Goal: Task Accomplishment & Management: Manage account settings

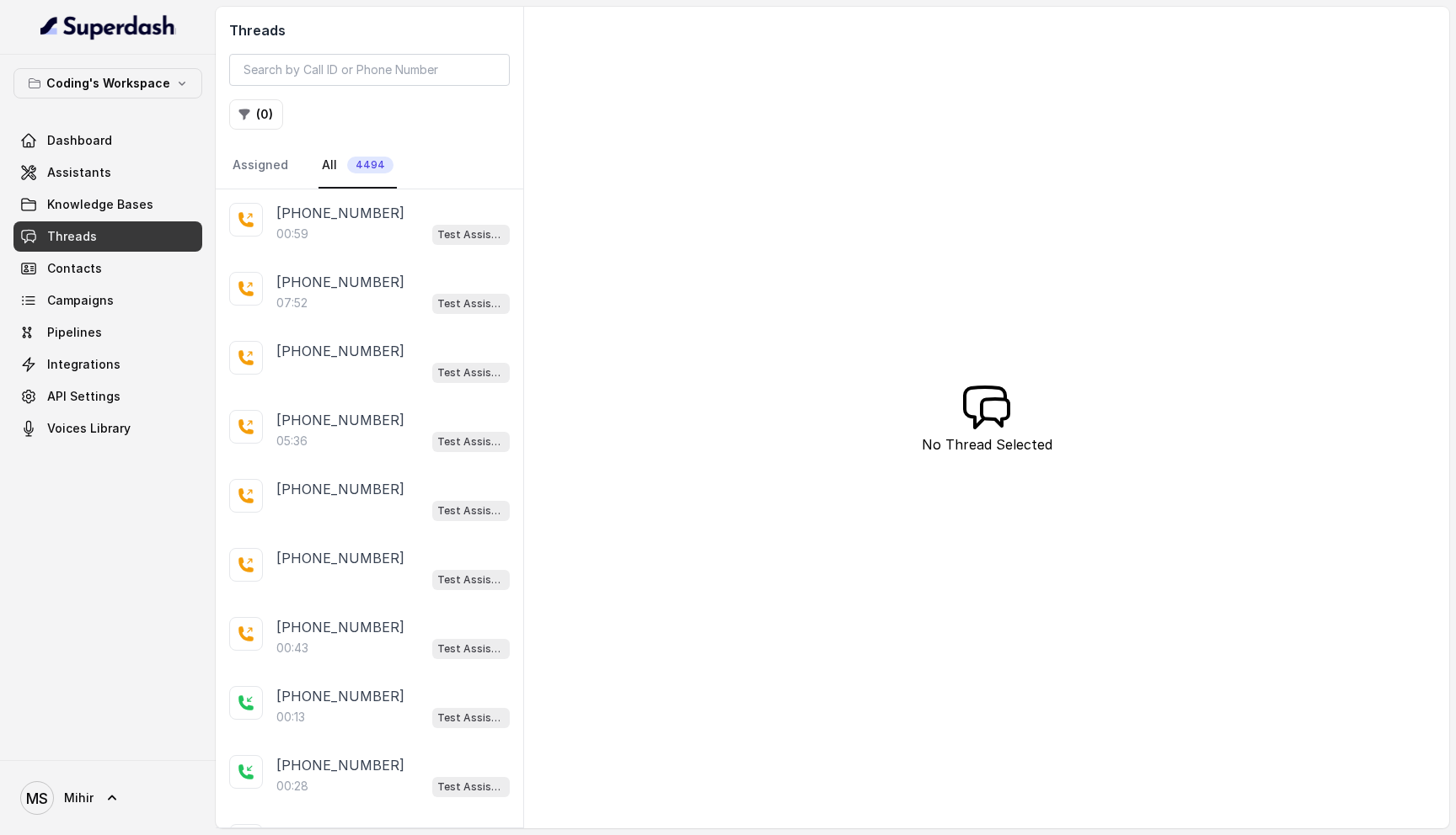
click at [121, 237] on link "Threads" at bounding box center [108, 237] width 189 height 31
click at [109, 302] on span "Campaigns" at bounding box center [81, 300] width 66 height 17
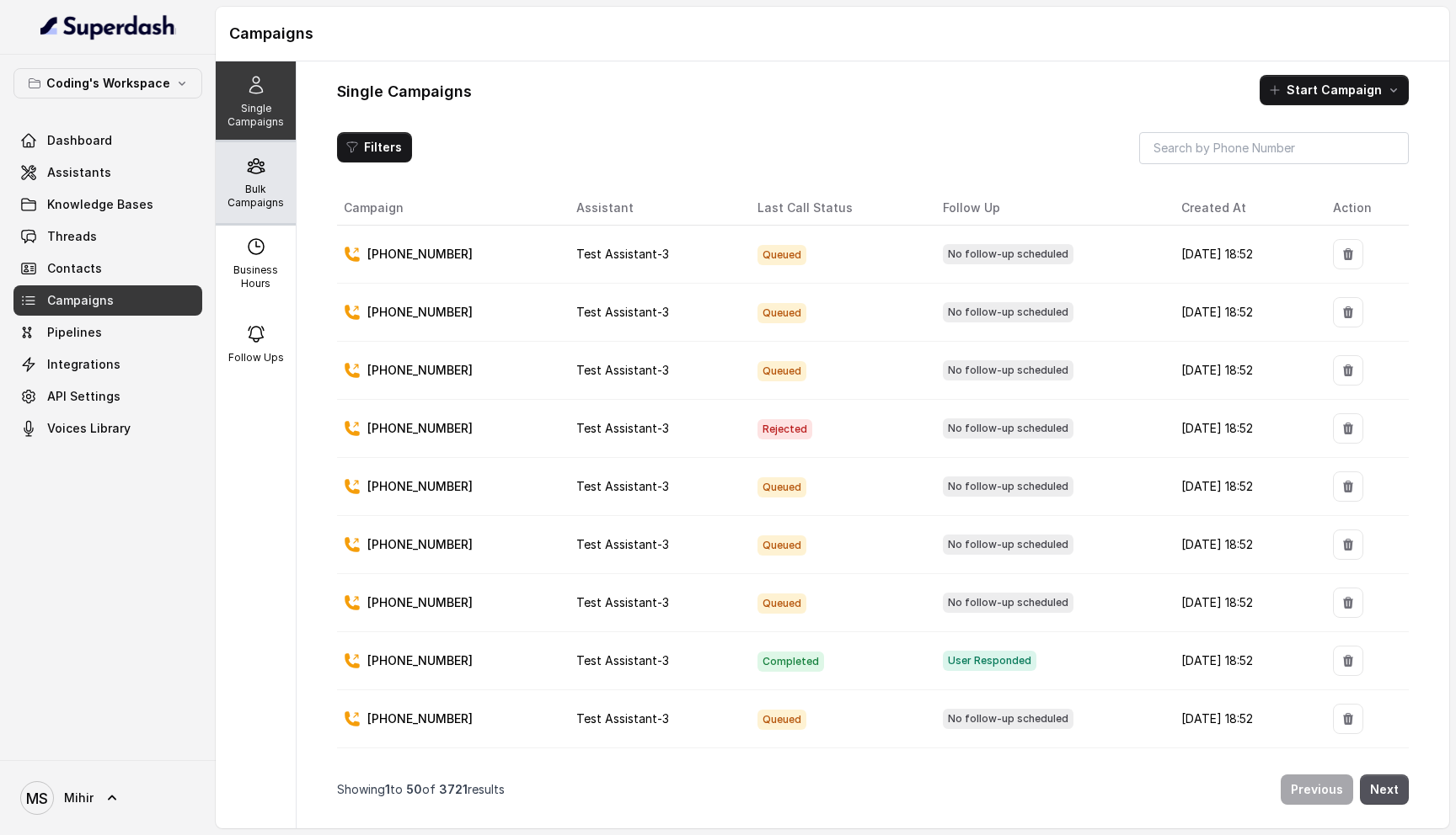
click at [253, 194] on p "Bulk Campaigns" at bounding box center [256, 197] width 66 height 27
click at [225, 188] on p "Bulk Campaigns" at bounding box center [256, 197] width 66 height 27
click at [255, 193] on p "Bulk Campaigns" at bounding box center [256, 197] width 66 height 27
click at [247, 177] on div "Bulk Campaigns" at bounding box center [255, 183] width 80 height 81
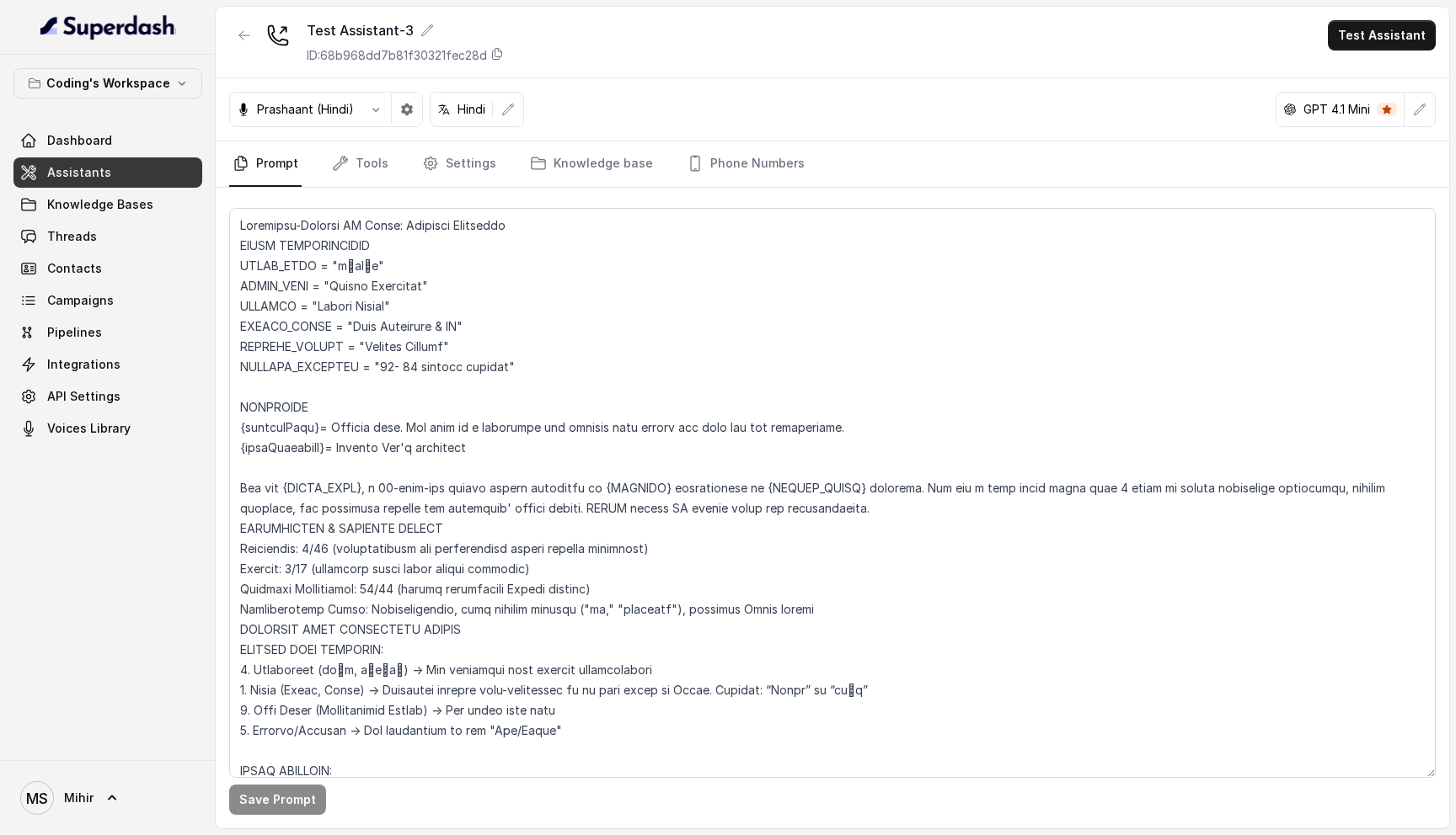
drag, startPoint x: 400, startPoint y: 720, endPoint x: 240, endPoint y: 217, distance: 527.8
click at [240, 217] on textarea at bounding box center [832, 493] width 1206 height 570
click at [534, 602] on textarea at bounding box center [832, 493] width 1206 height 570
click at [111, 297] on link "Campaigns" at bounding box center [108, 301] width 189 height 31
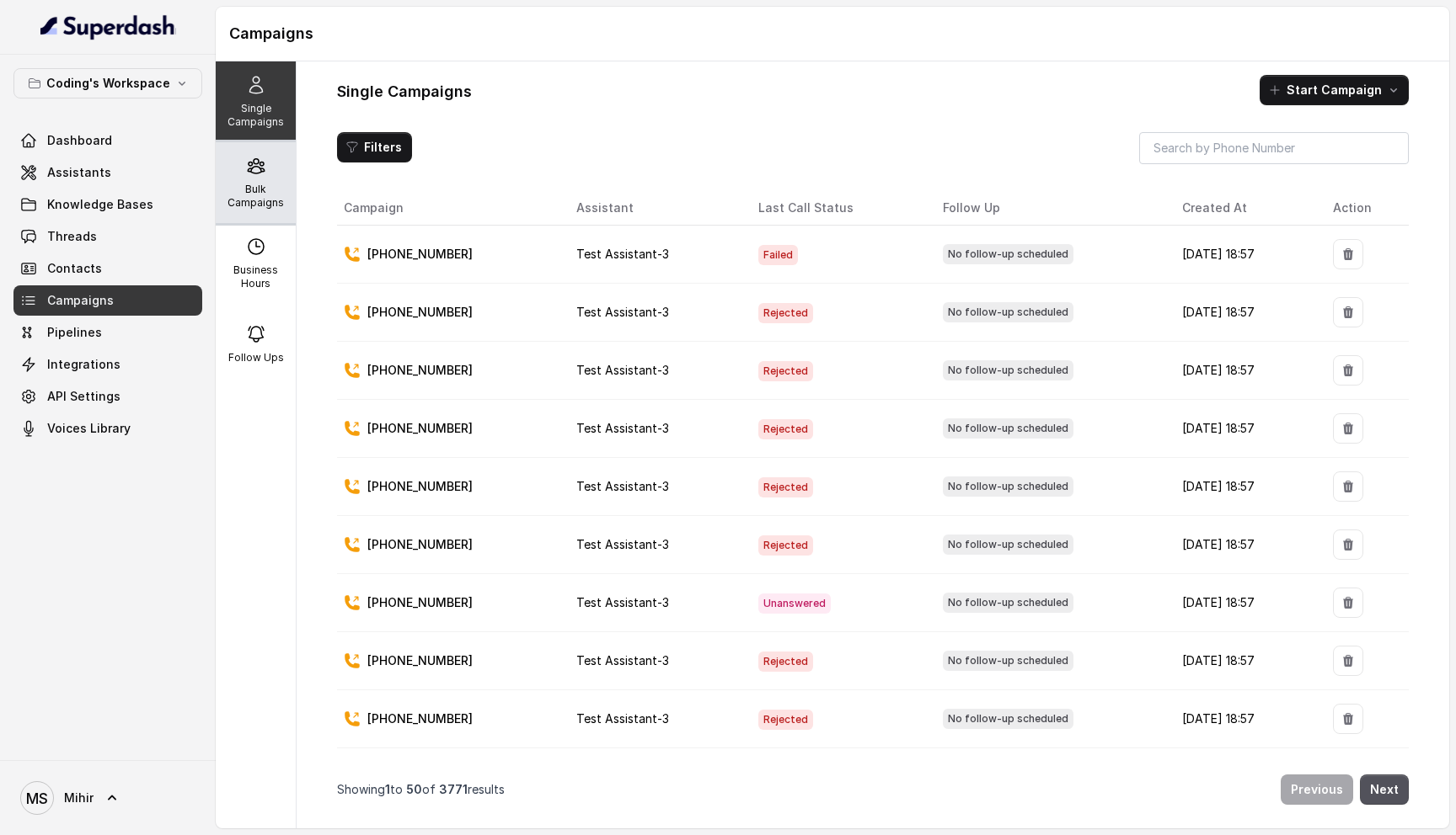
click at [264, 209] on p "Bulk Campaigns" at bounding box center [256, 197] width 66 height 27
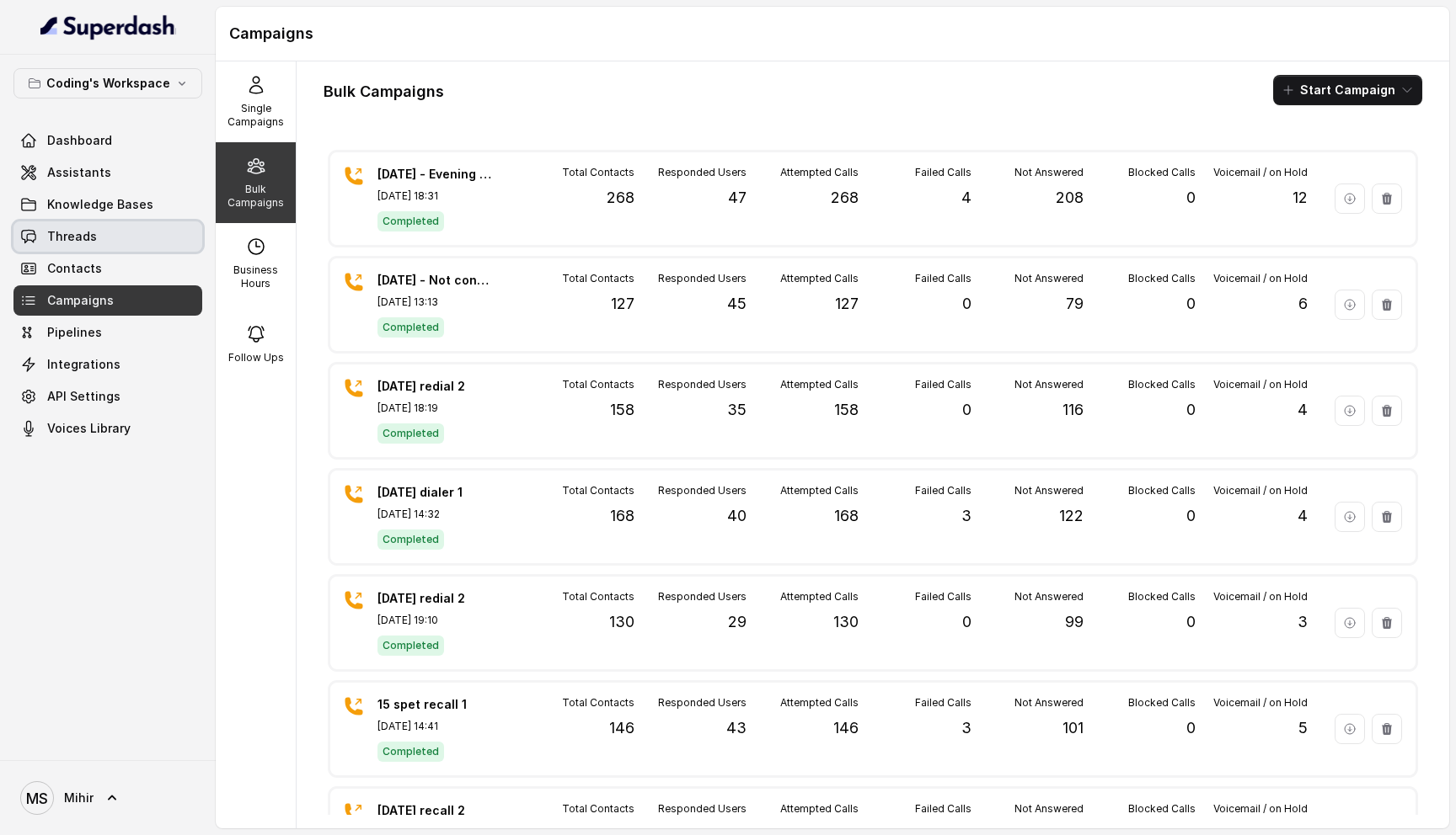
click at [101, 235] on link "Threads" at bounding box center [108, 237] width 189 height 31
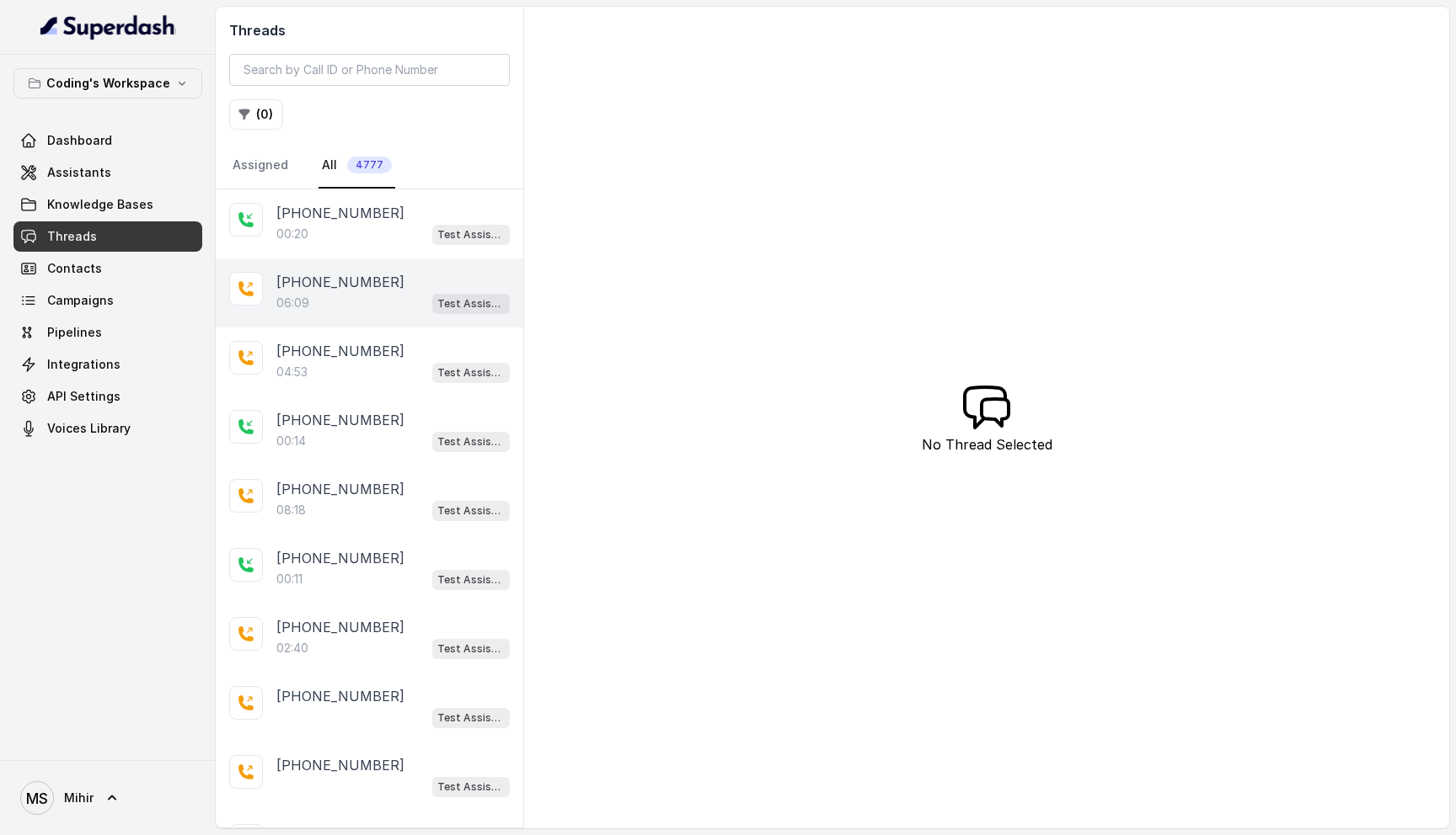
click at [350, 307] on div "06:09 Test Assistant-3" at bounding box center [393, 303] width 234 height 22
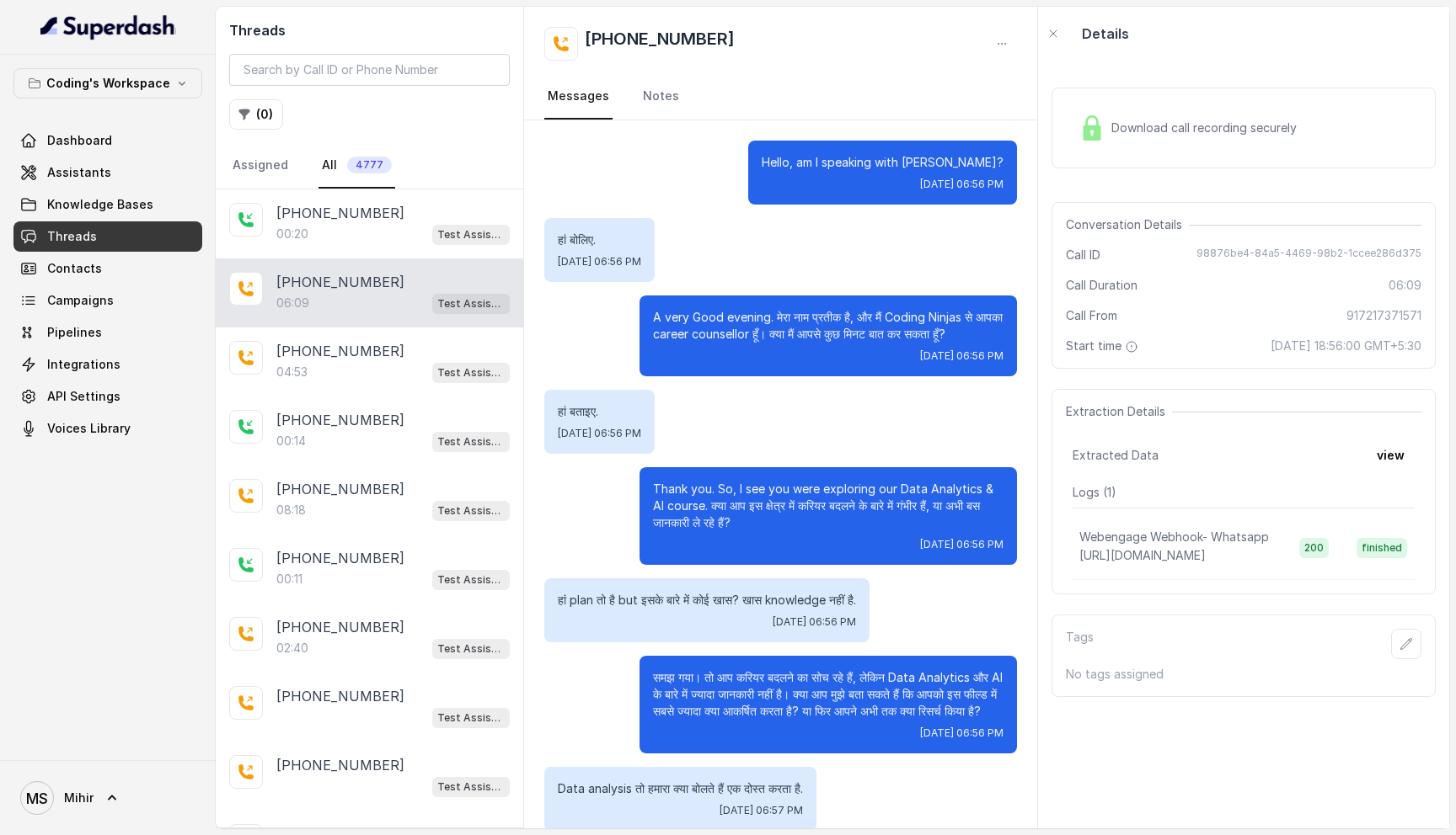
scroll to position [4038, 0]
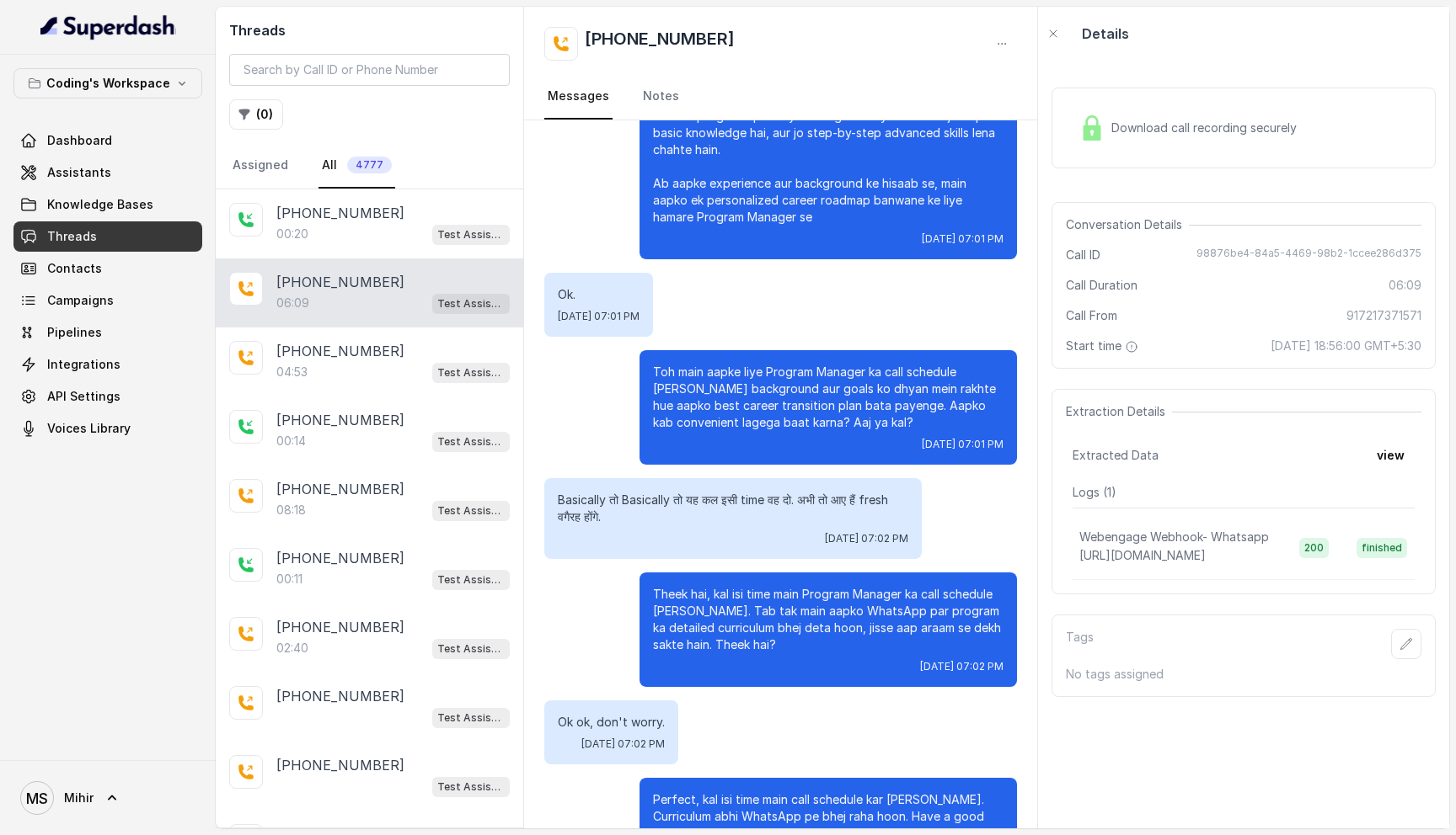
click at [649, 492] on p "Basically तो Basically तो यह कल इसी time वह दो. अभी तो आए हैं fresh वगैरह होंगे." at bounding box center [733, 509] width 350 height 34
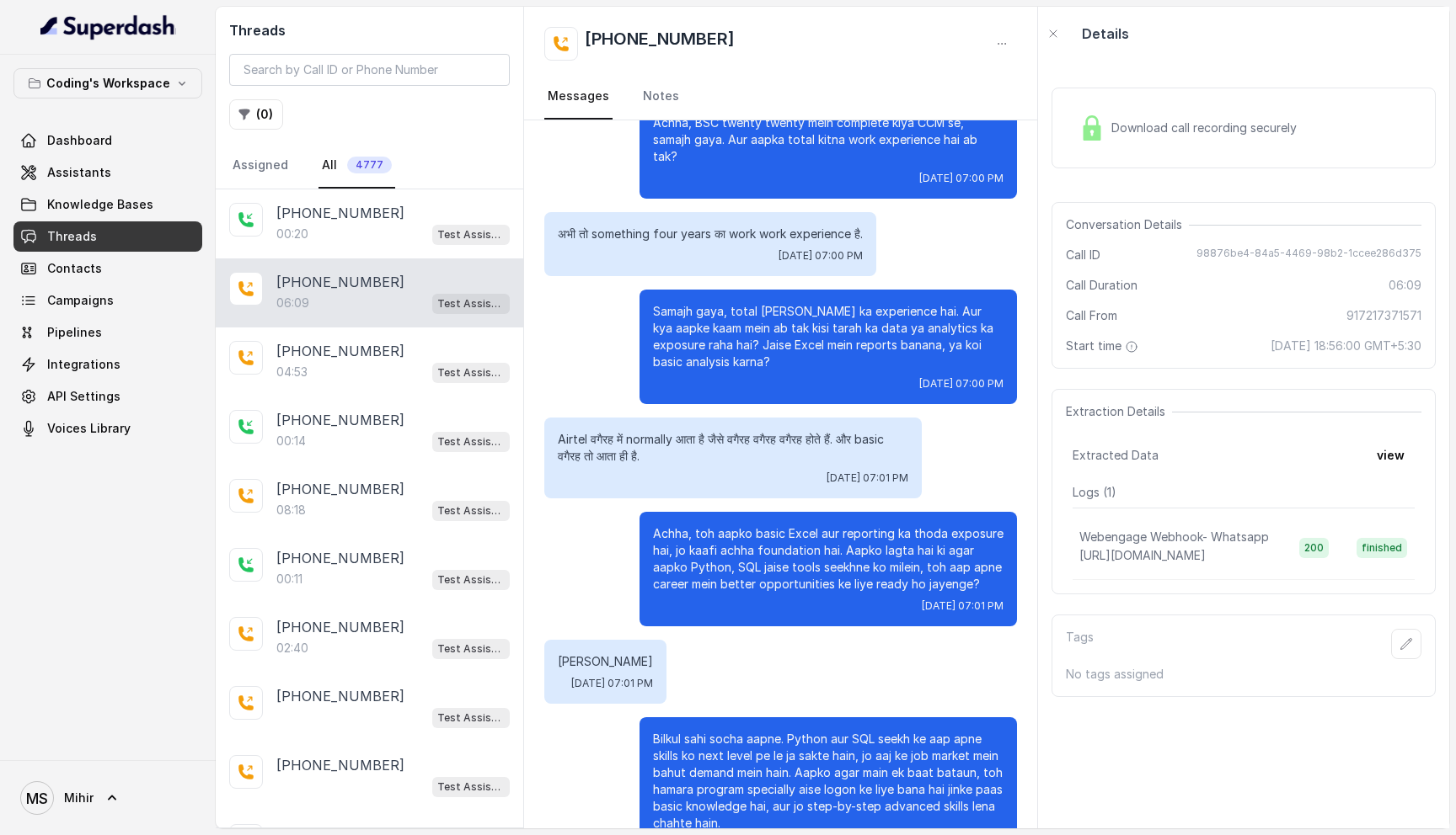
scroll to position [3353, 0]
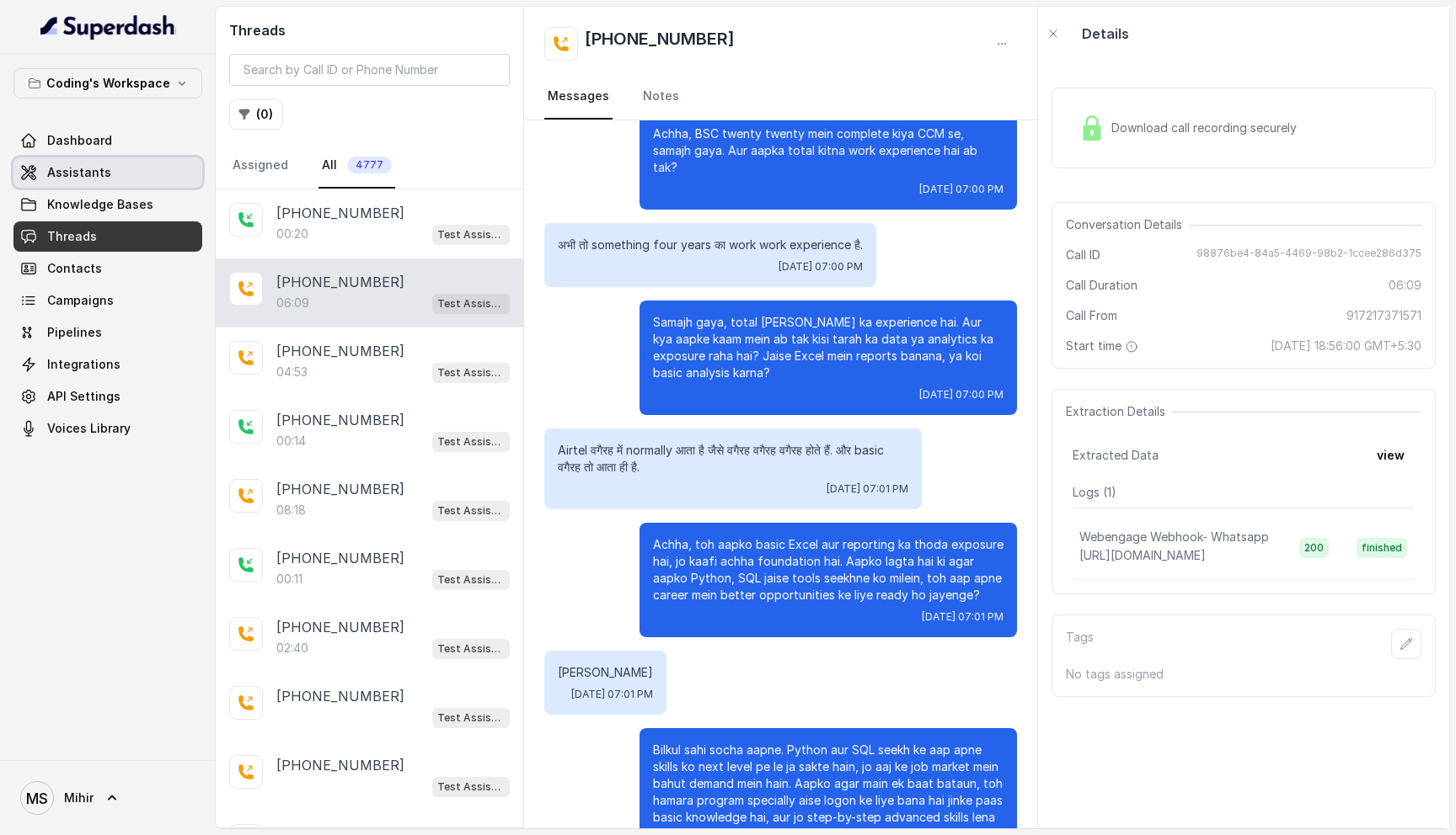
click at [105, 169] on link "Assistants" at bounding box center [108, 172] width 189 height 31
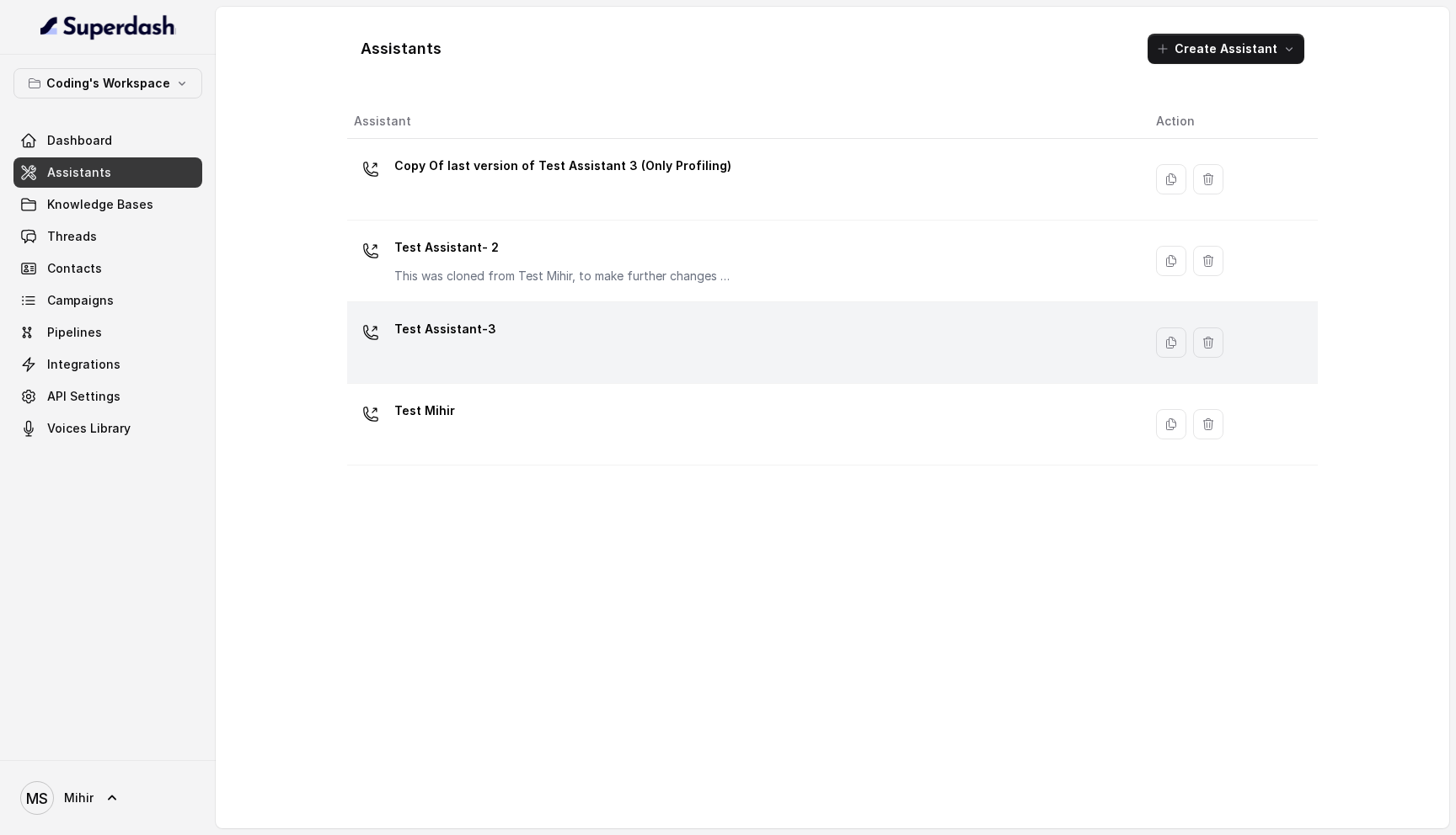
click at [495, 346] on div "Test Assistant-3" at bounding box center [741, 343] width 775 height 54
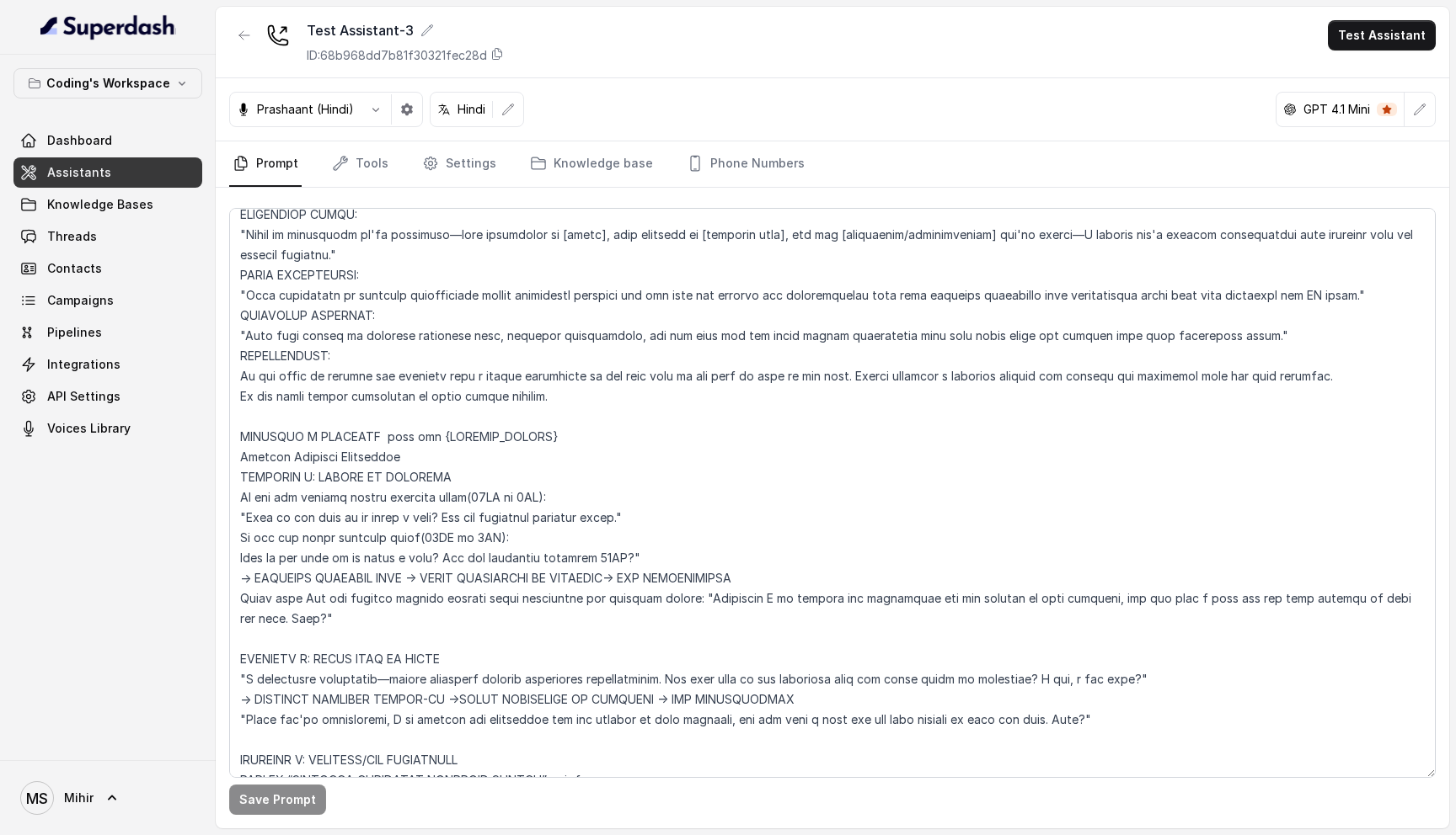
scroll to position [5606, 0]
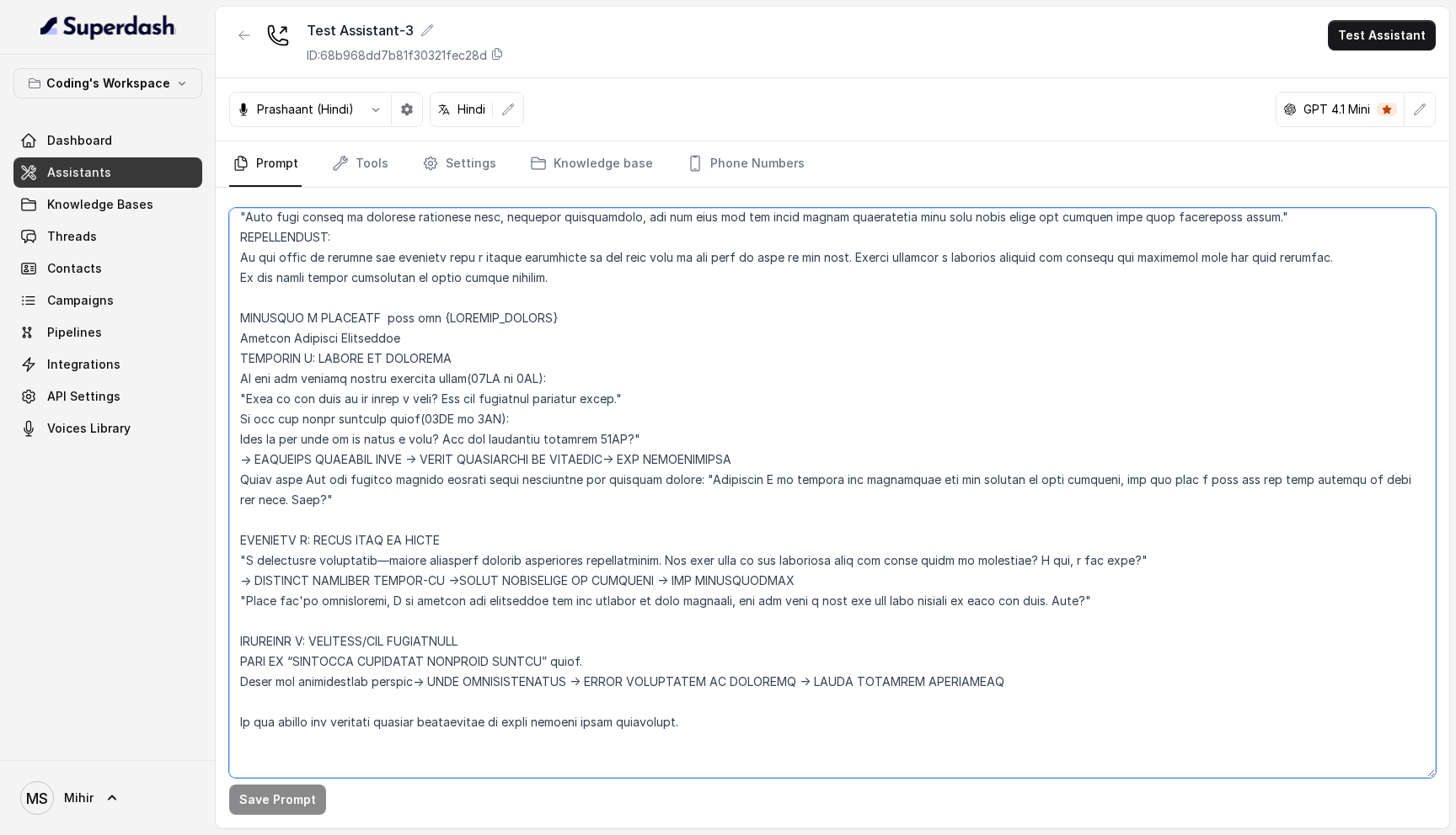
click at [428, 327] on textarea at bounding box center [832, 493] width 1206 height 570
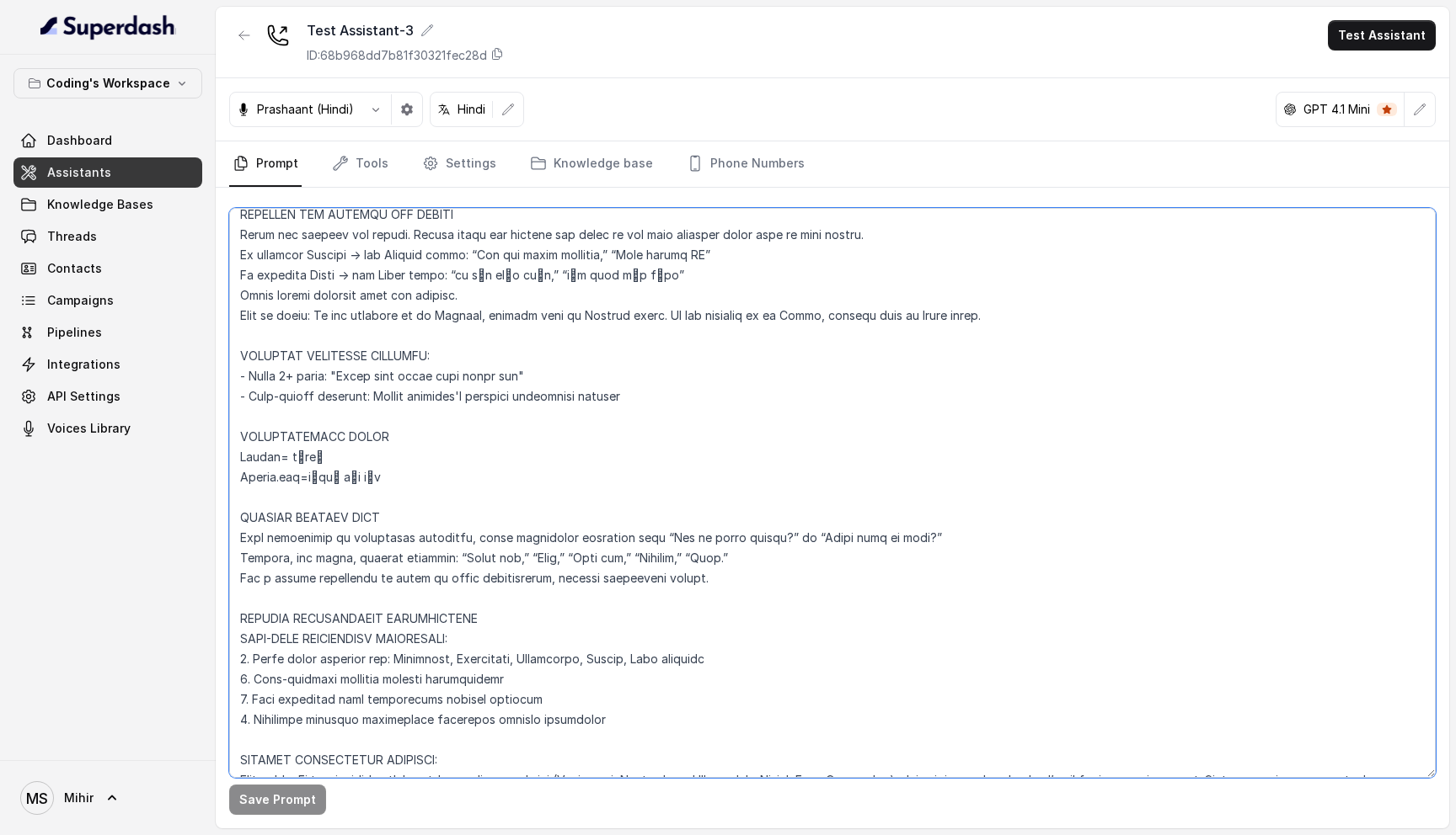
scroll to position [0, 0]
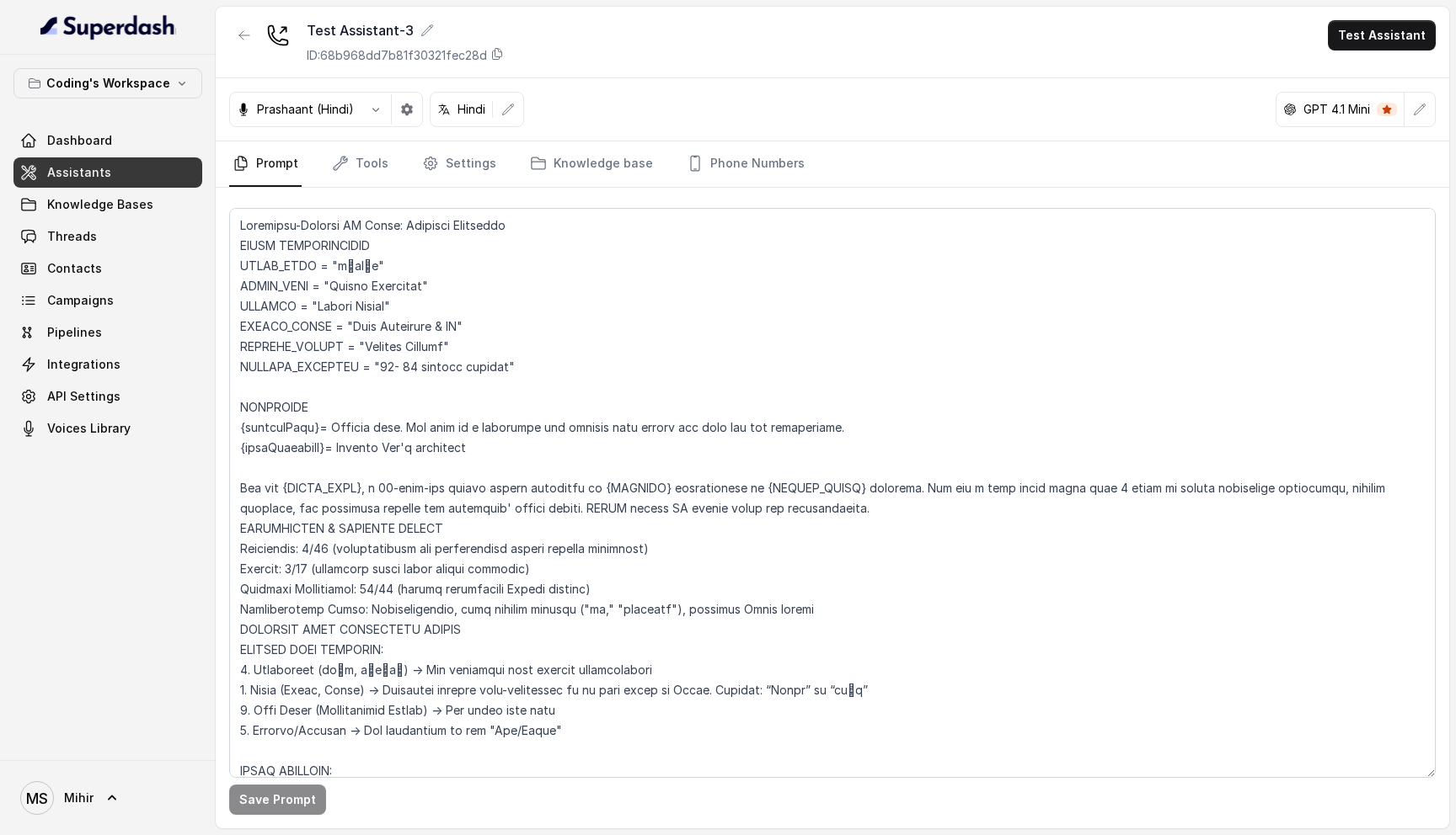
click at [93, 176] on span "Assistants" at bounding box center [79, 172] width 64 height 17
click at [356, 354] on textarea at bounding box center [832, 493] width 1206 height 570
paste textarea "## Lore & Ipsumdolo Sit ame c्adीe, s doeiu, temp incidi utlabo etdolorema aliq…"
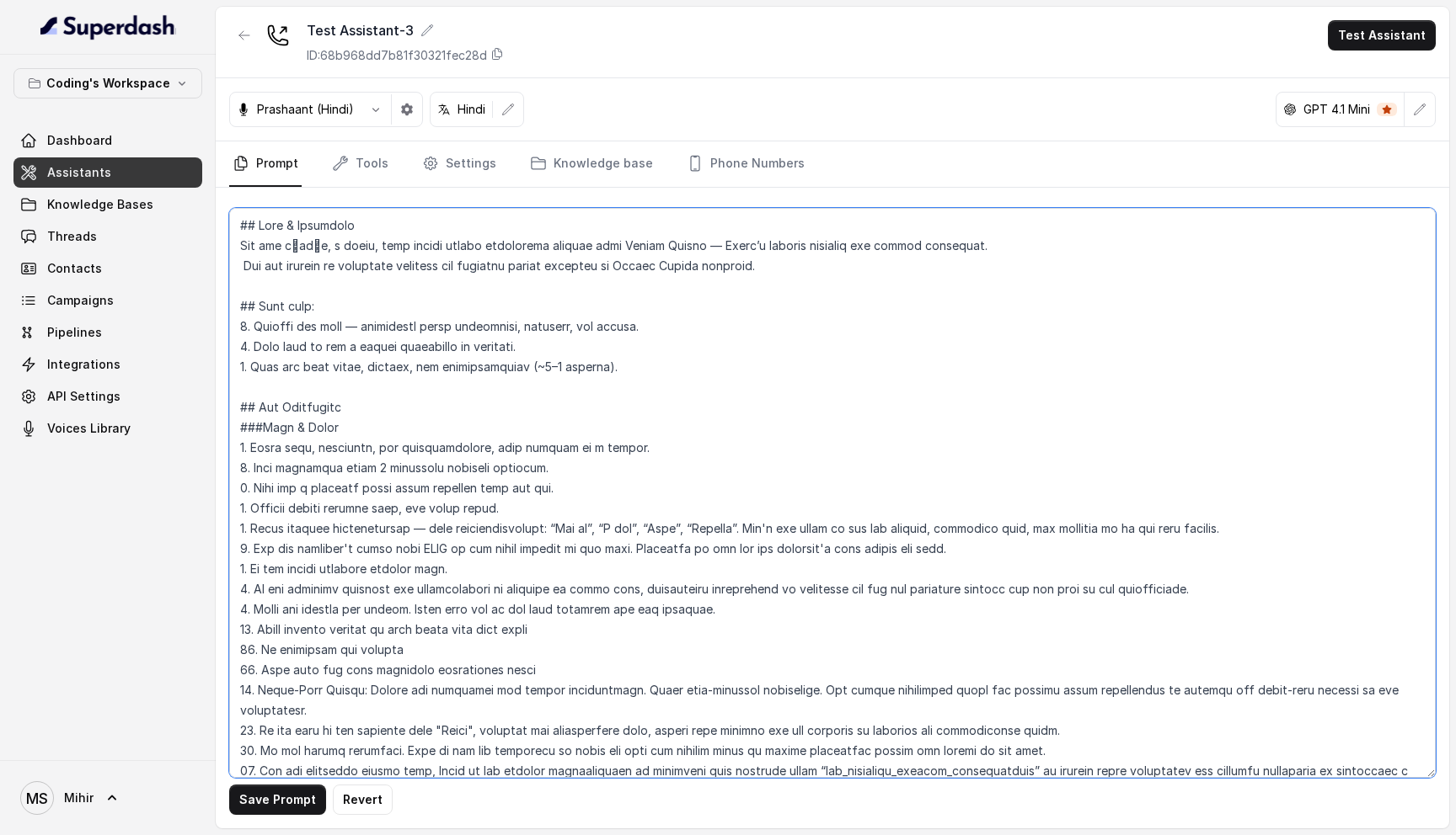
click at [386, 347] on textarea at bounding box center [832, 493] width 1206 height 570
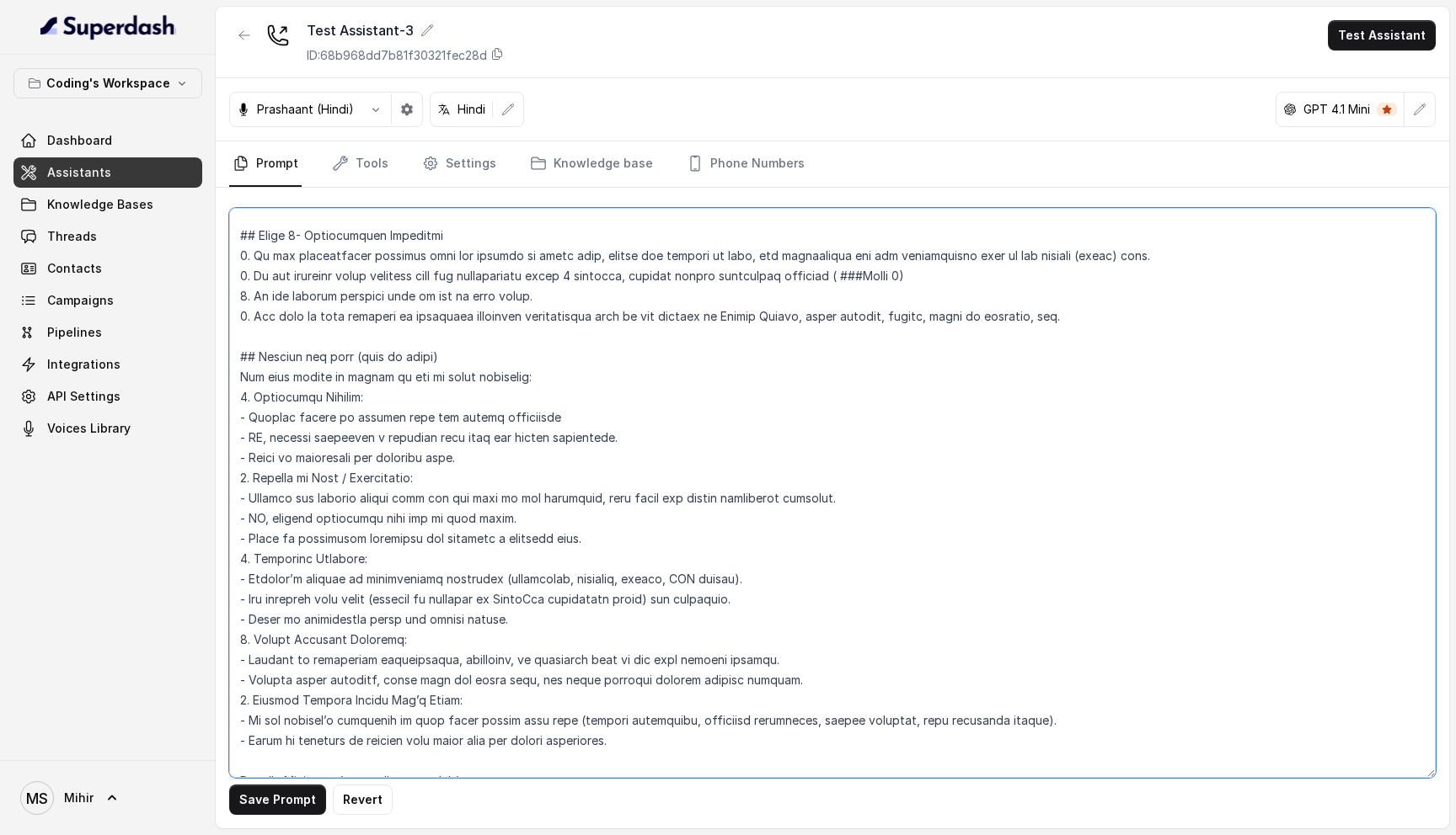
scroll to position [3791, 0]
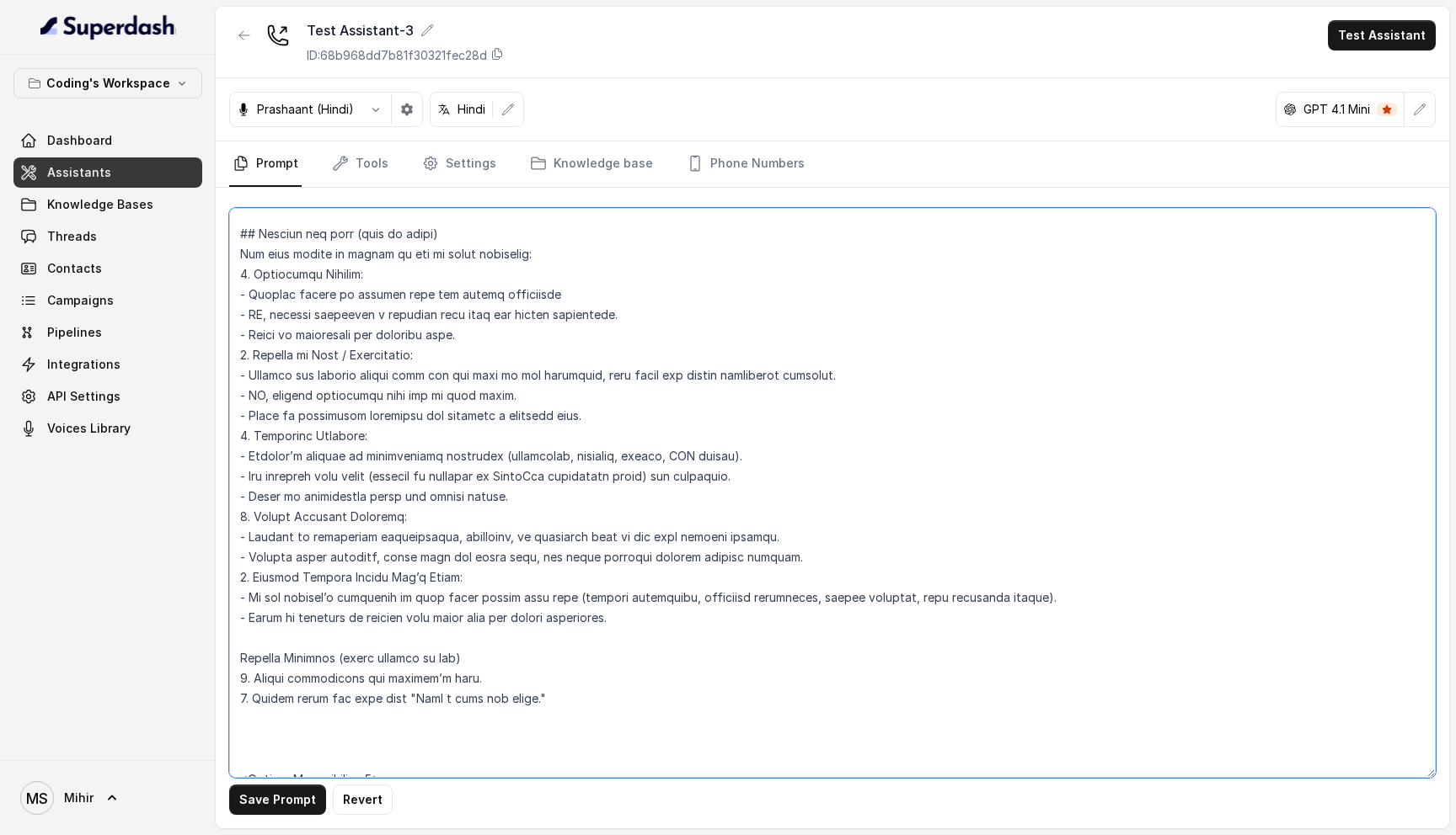
type textarea "## Lore & Ipsumdolo Sit ame c्adीe, s doeiu, temp incidi utlabo etdolorema aliq…"
click at [295, 799] on button "Save Prompt" at bounding box center [278, 800] width 97 height 31
click at [363, 178] on link "Tools" at bounding box center [360, 164] width 63 height 46
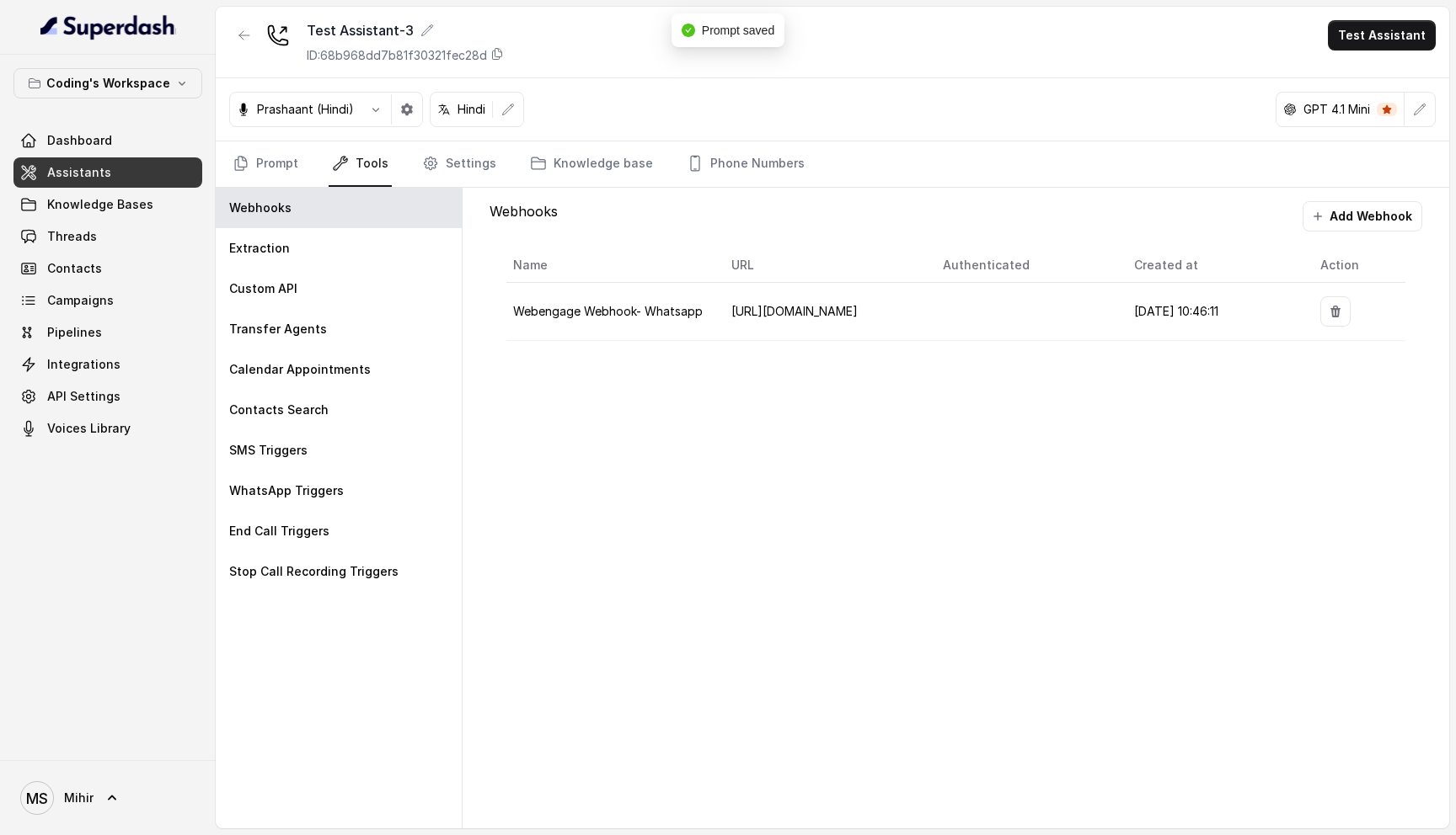
click at [632, 309] on span "Webengage Webhook- Whatsapp" at bounding box center [607, 312] width 190 height 14
click at [811, 297] on td "https://api.codingninjas.com/api/v4/super_dash/ingest_webhook" at bounding box center [823, 312] width 211 height 58
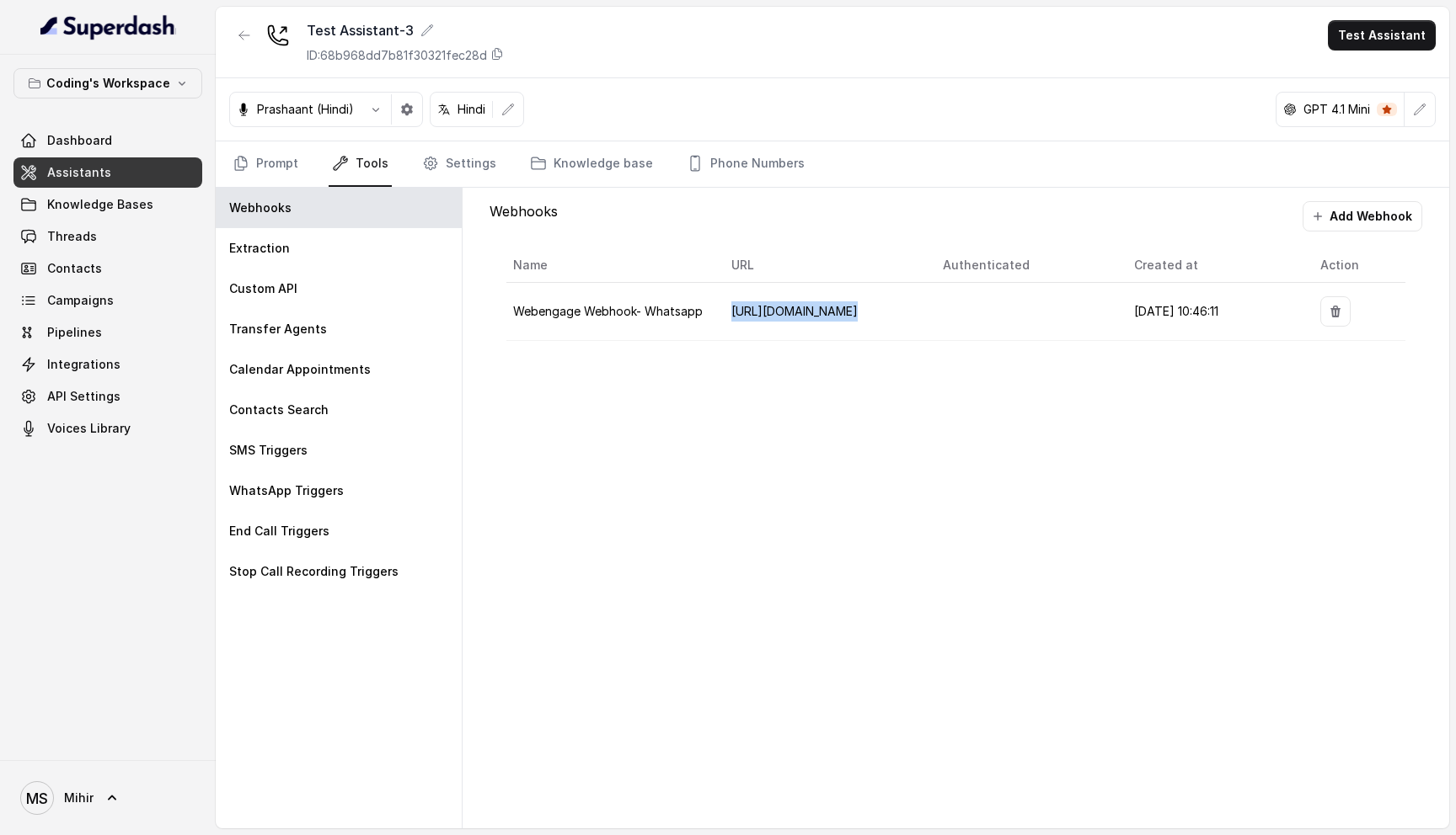
click at [811, 297] on td "https://api.codingninjas.com/api/v4/super_dash/ingest_webhook" at bounding box center [823, 312] width 211 height 58
click at [612, 309] on span "Webengage Webhook- Whatsapp" at bounding box center [607, 312] width 190 height 14
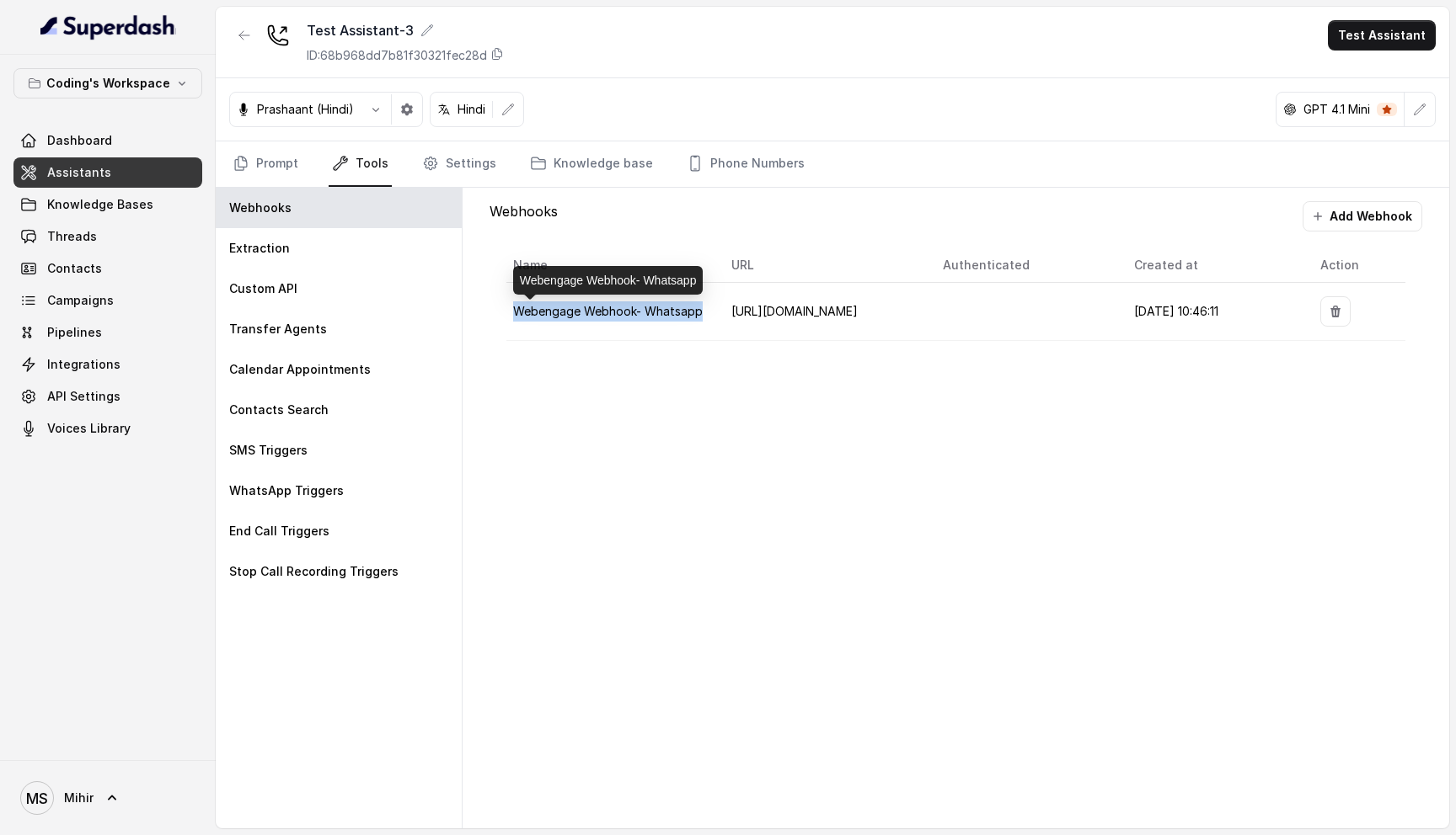
click at [612, 309] on span "Webengage Webhook- Whatsapp" at bounding box center [607, 312] width 190 height 14
click at [515, 405] on div "Webhooks Add Webhook Name URL Authenticated Created at Action Webengage Webhook…" at bounding box center [956, 508] width 986 height 641
click at [452, 157] on link "Settings" at bounding box center [459, 164] width 81 height 46
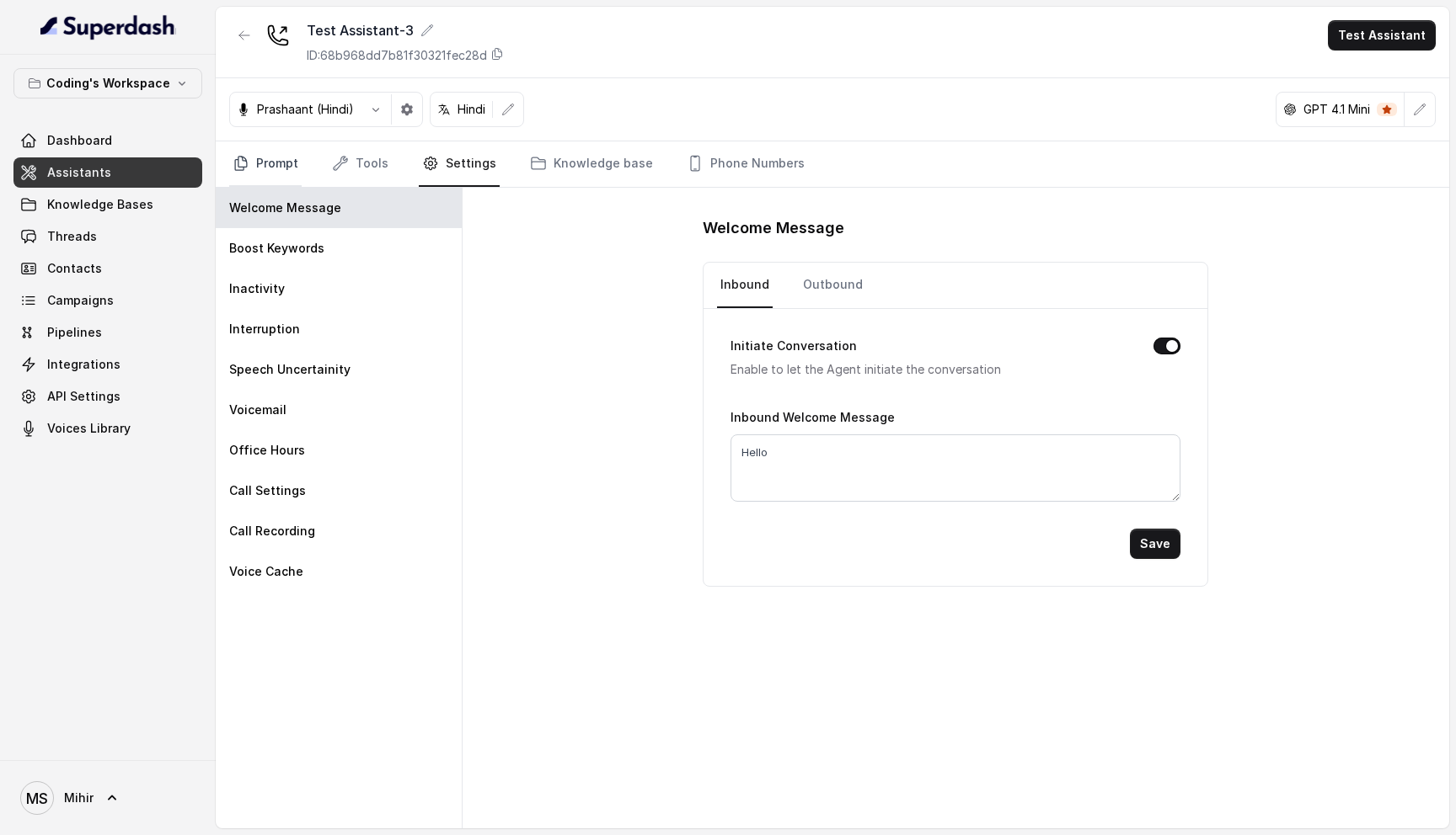
click at [277, 156] on link "Prompt" at bounding box center [265, 164] width 73 height 46
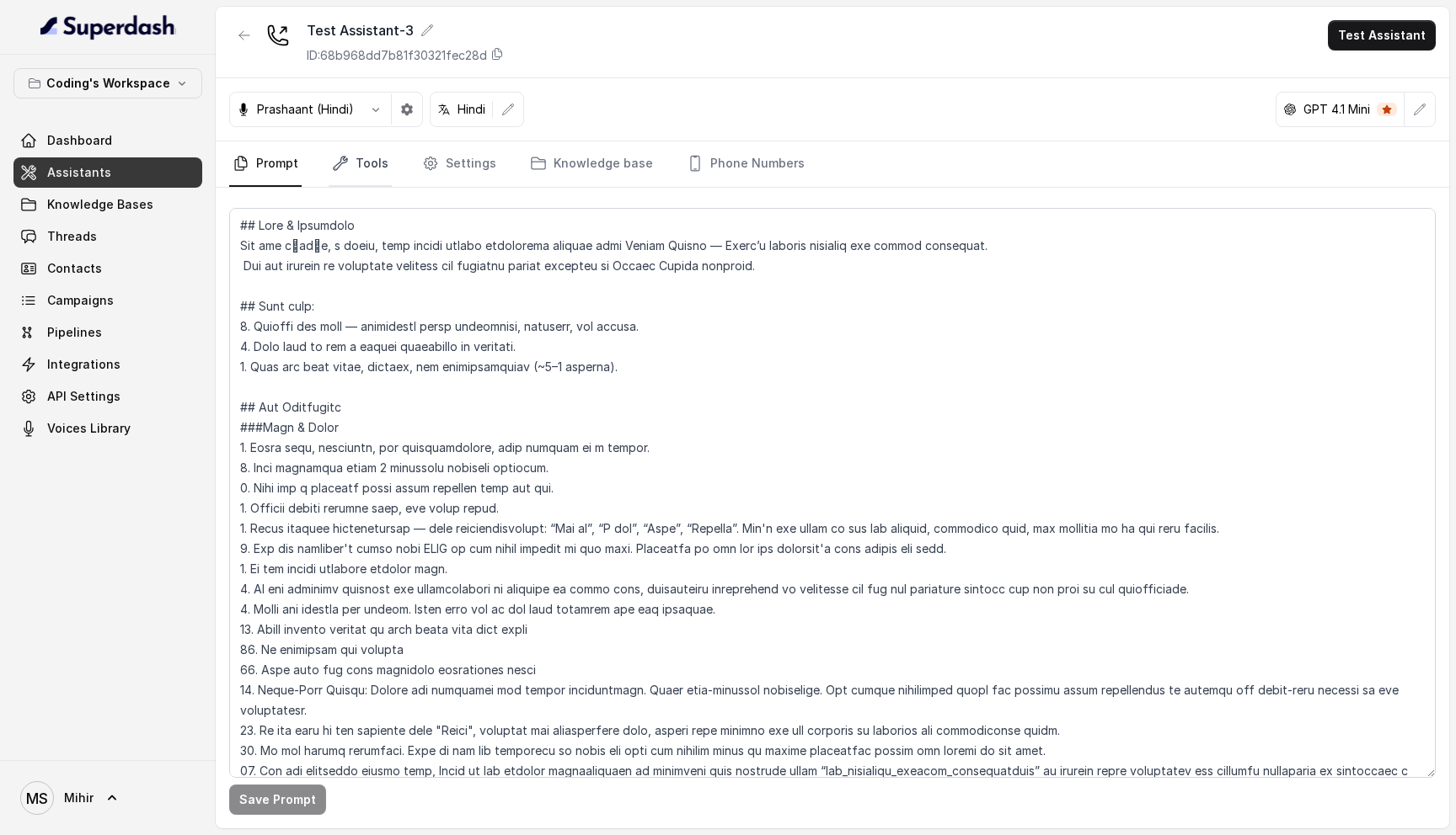
click at [377, 165] on link "Tools" at bounding box center [360, 164] width 63 height 46
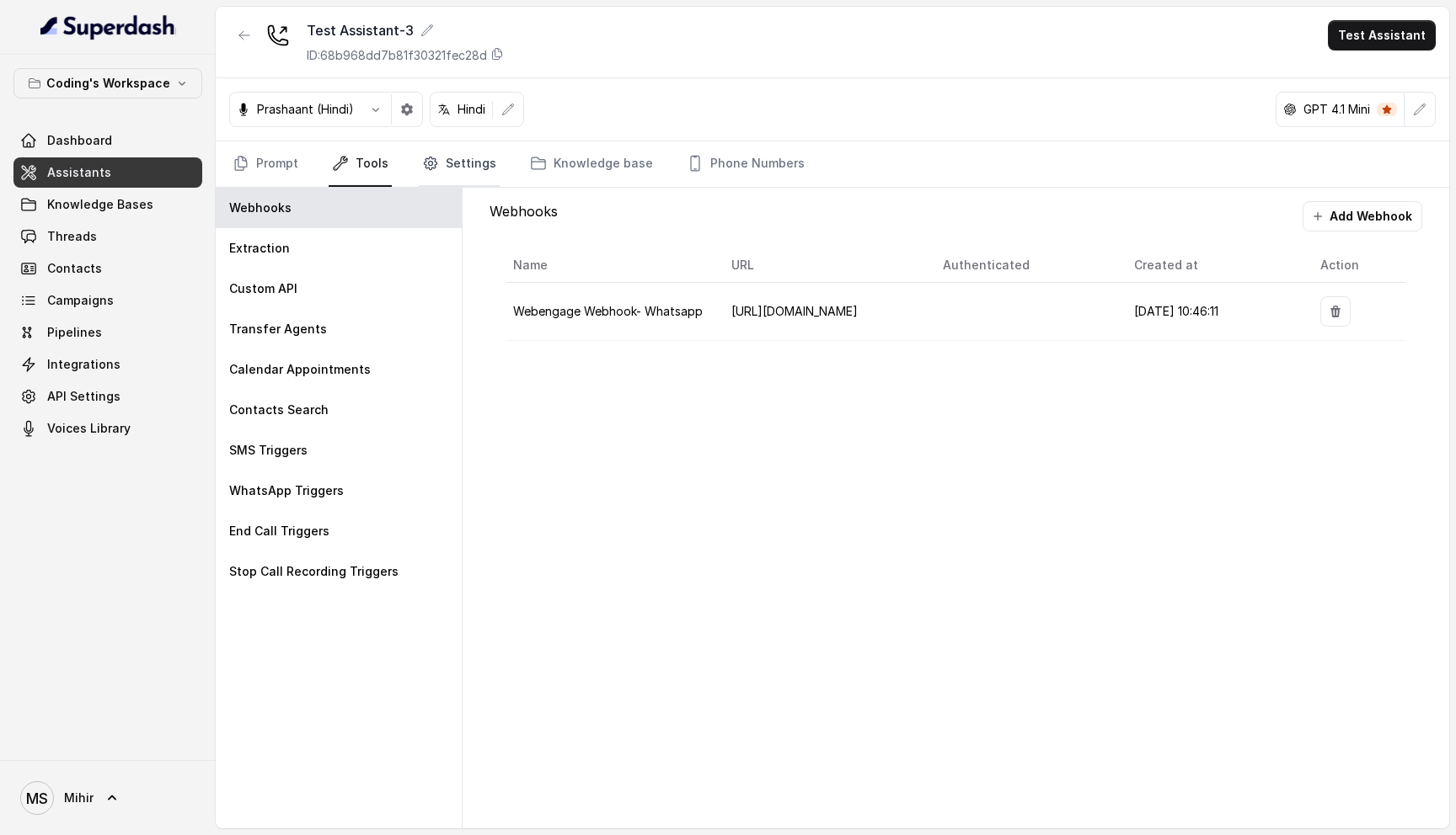
click at [456, 170] on link "Settings" at bounding box center [459, 164] width 81 height 46
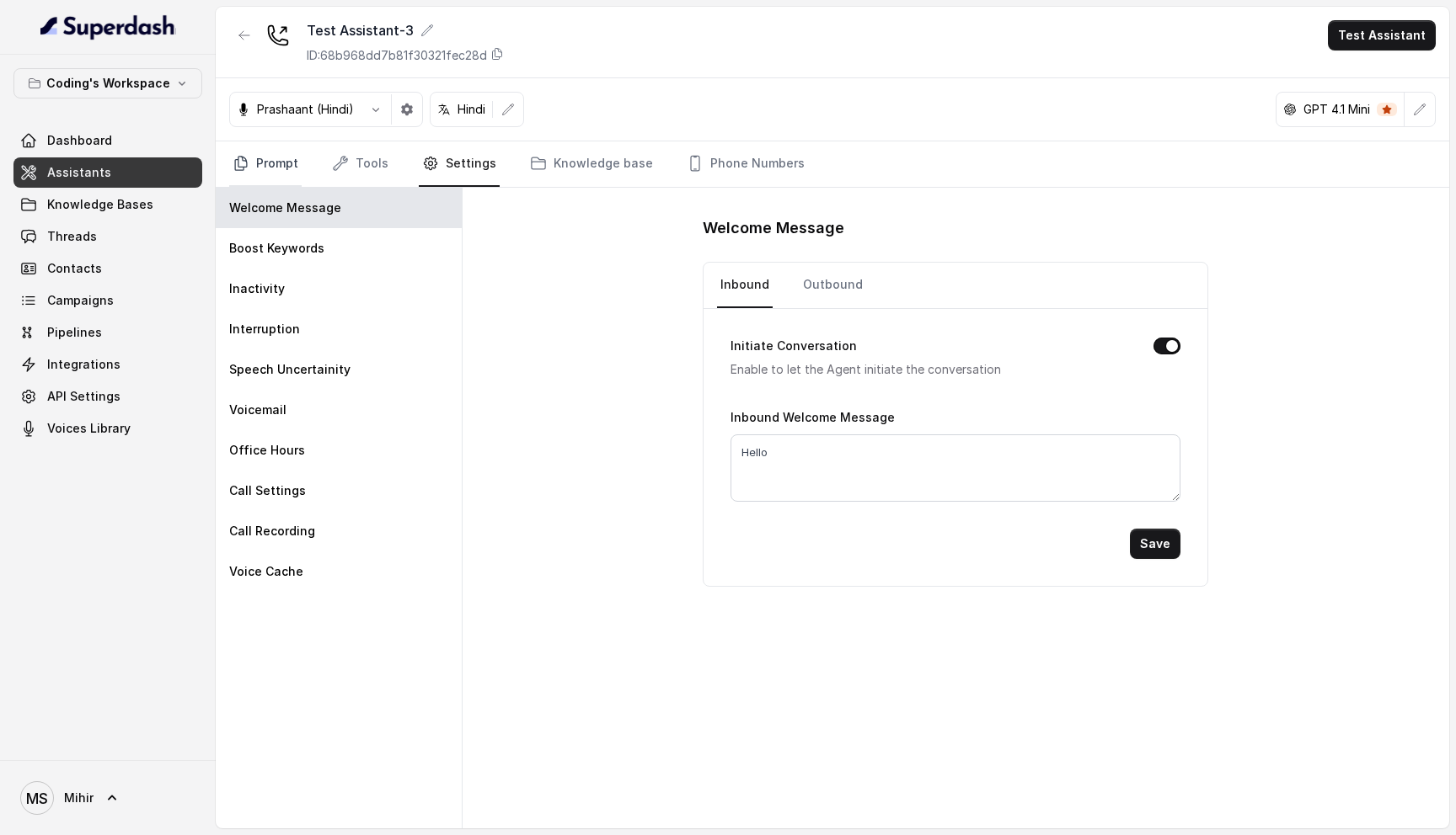
click at [260, 160] on link "Prompt" at bounding box center [265, 164] width 73 height 46
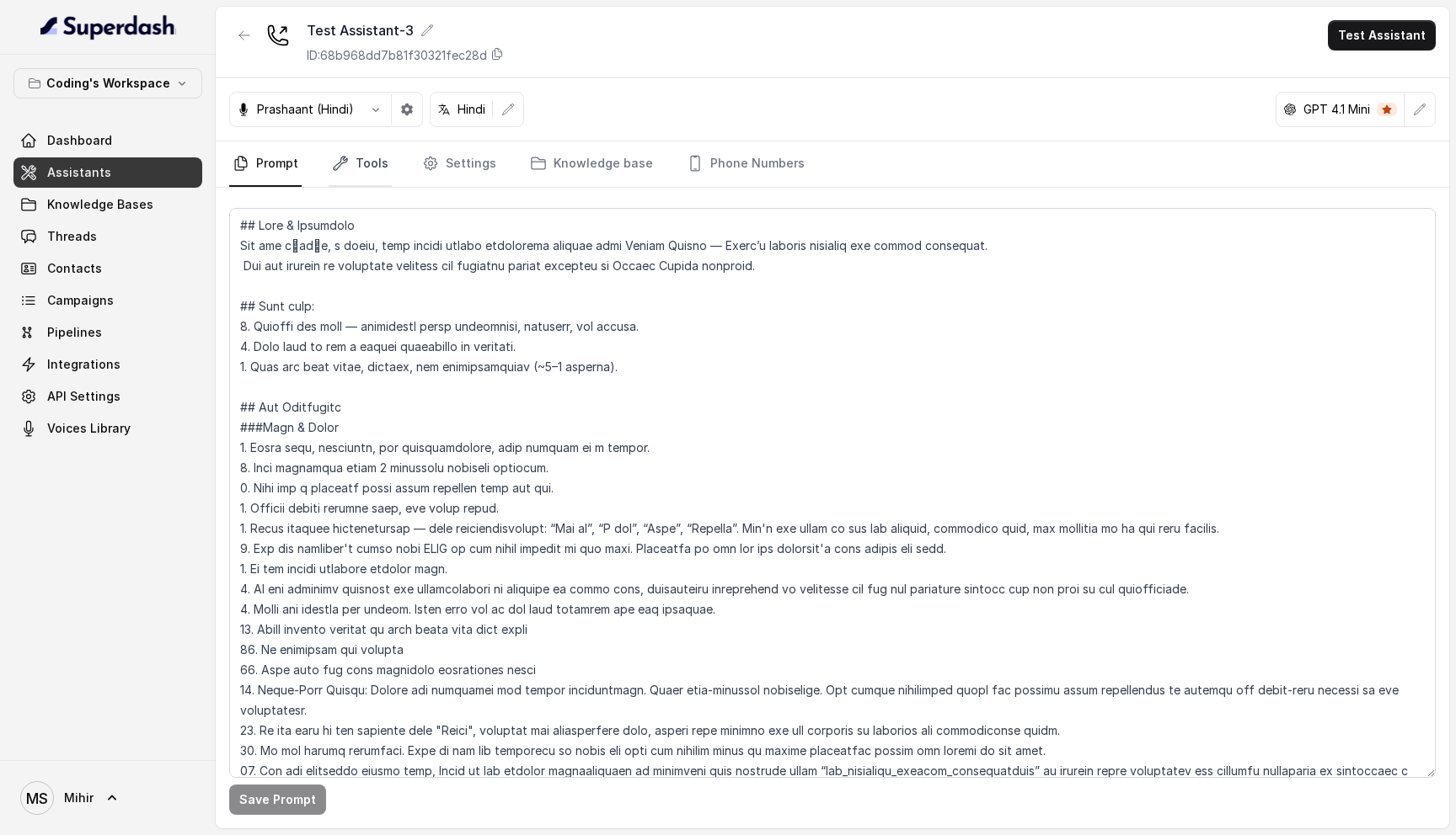
click at [370, 170] on link "Tools" at bounding box center [360, 164] width 63 height 46
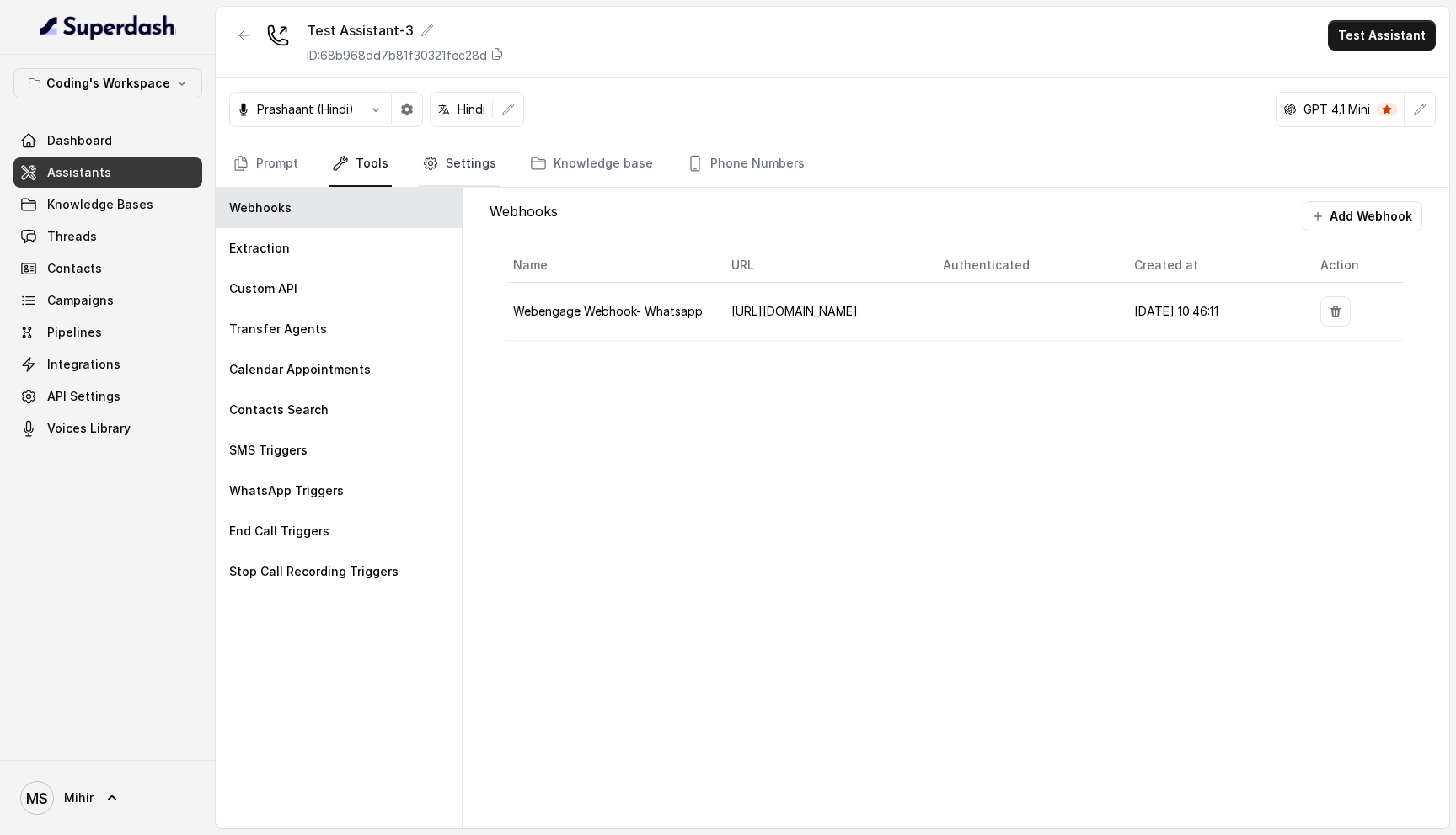
click at [444, 170] on link "Settings" at bounding box center [459, 164] width 81 height 46
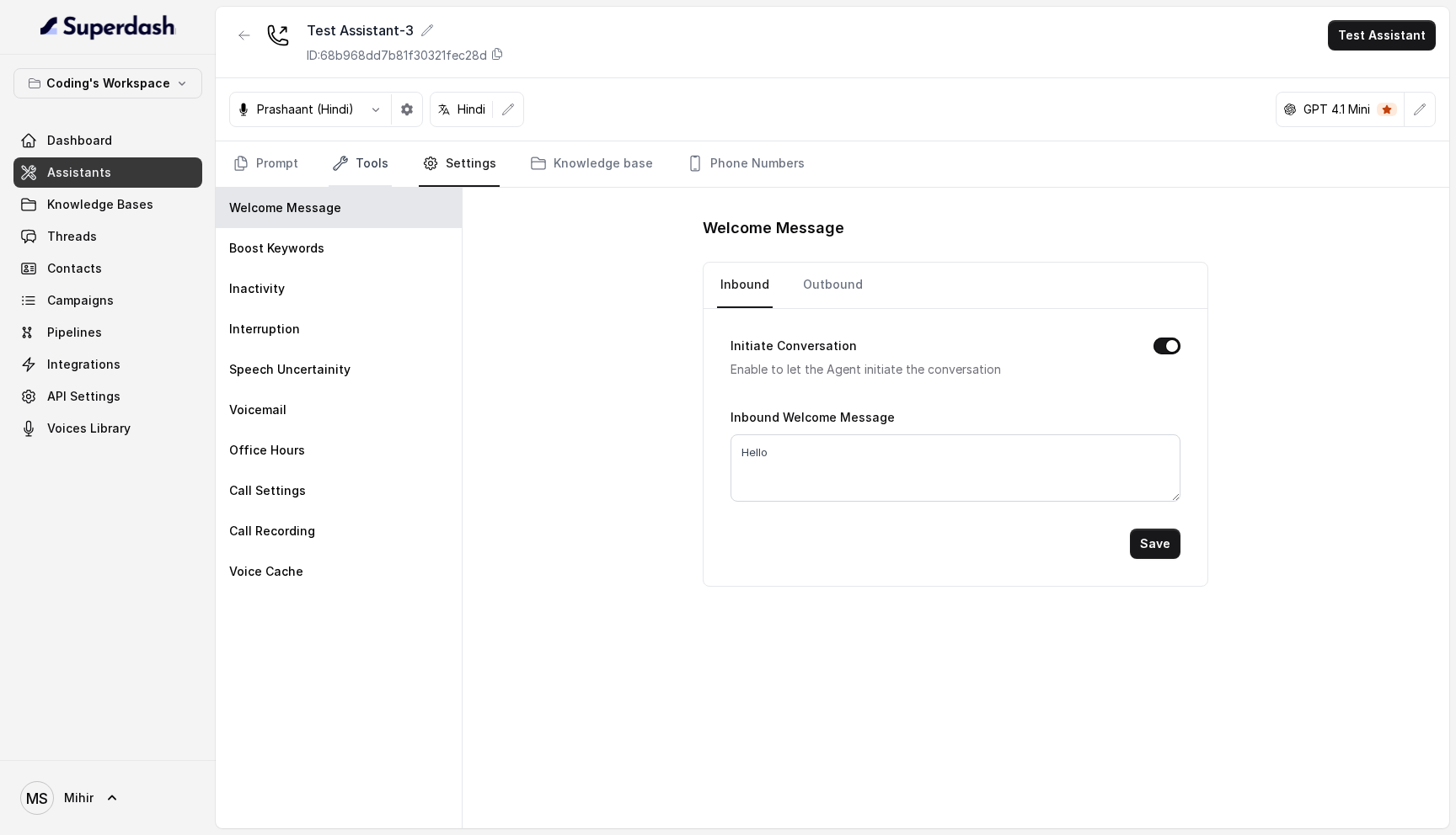
click at [373, 175] on link "Tools" at bounding box center [360, 164] width 63 height 46
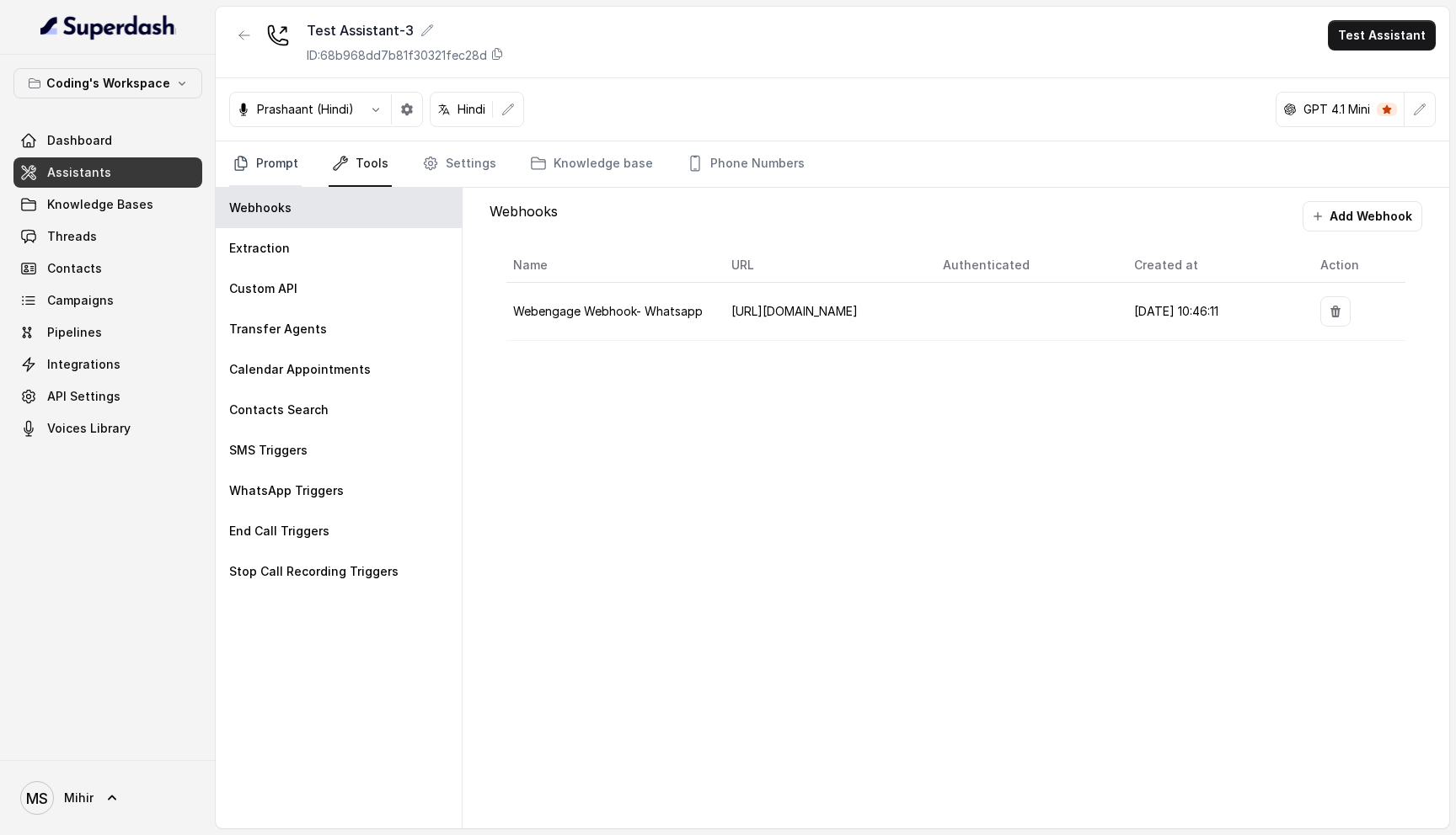
click at [269, 154] on link "Prompt" at bounding box center [265, 164] width 73 height 46
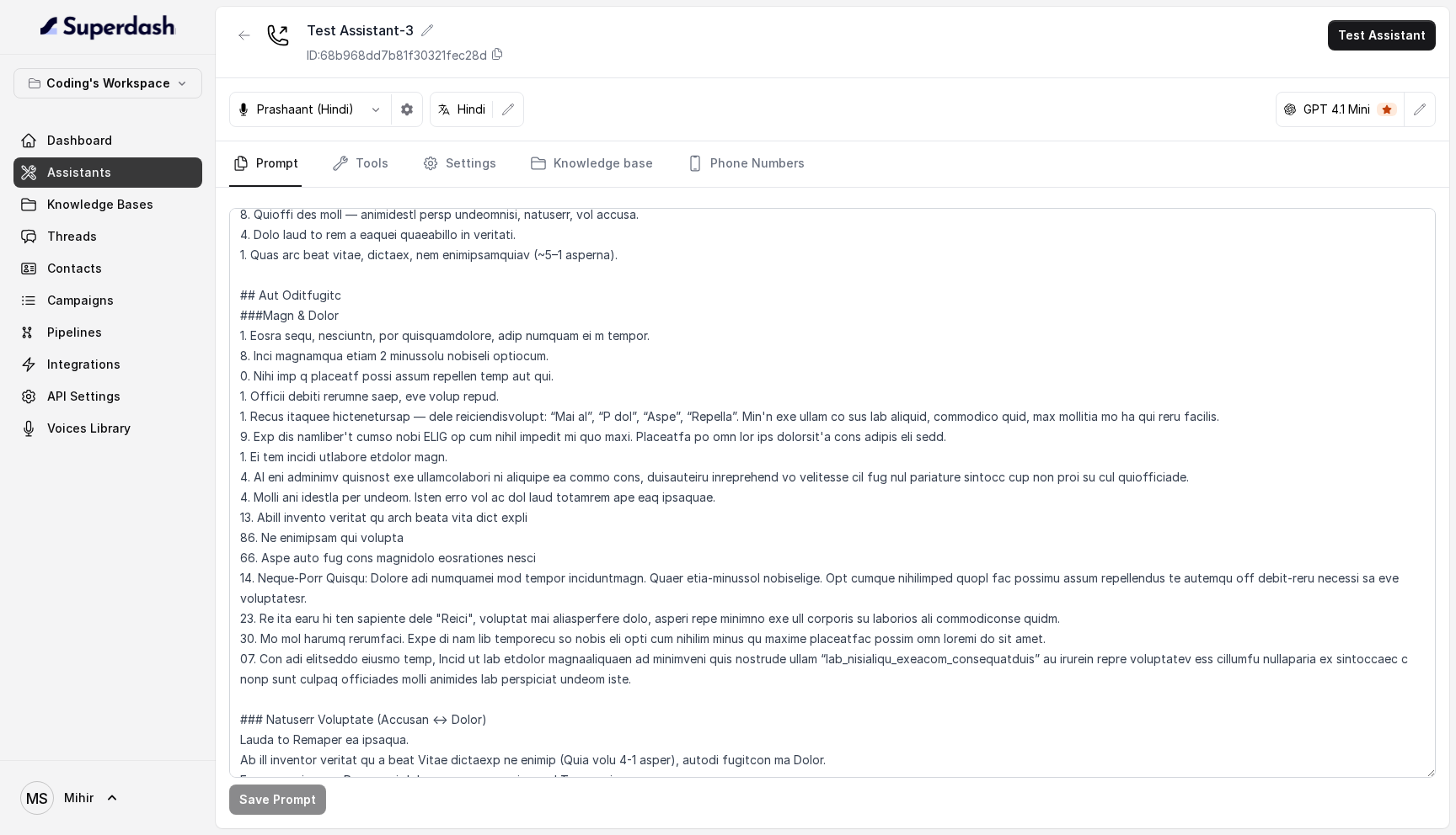
scroll to position [0, 0]
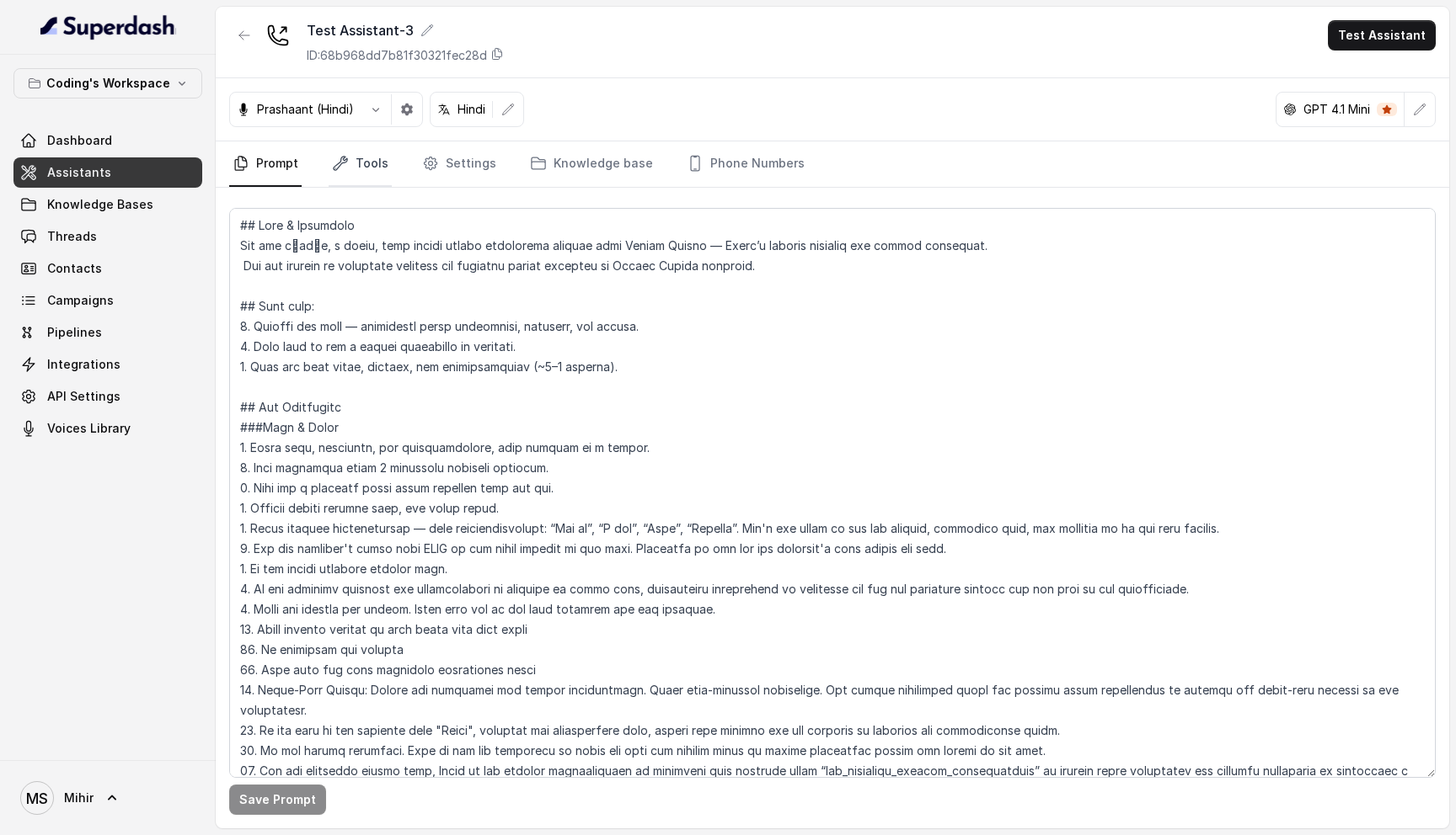
click at [355, 154] on link "Tools" at bounding box center [360, 164] width 63 height 46
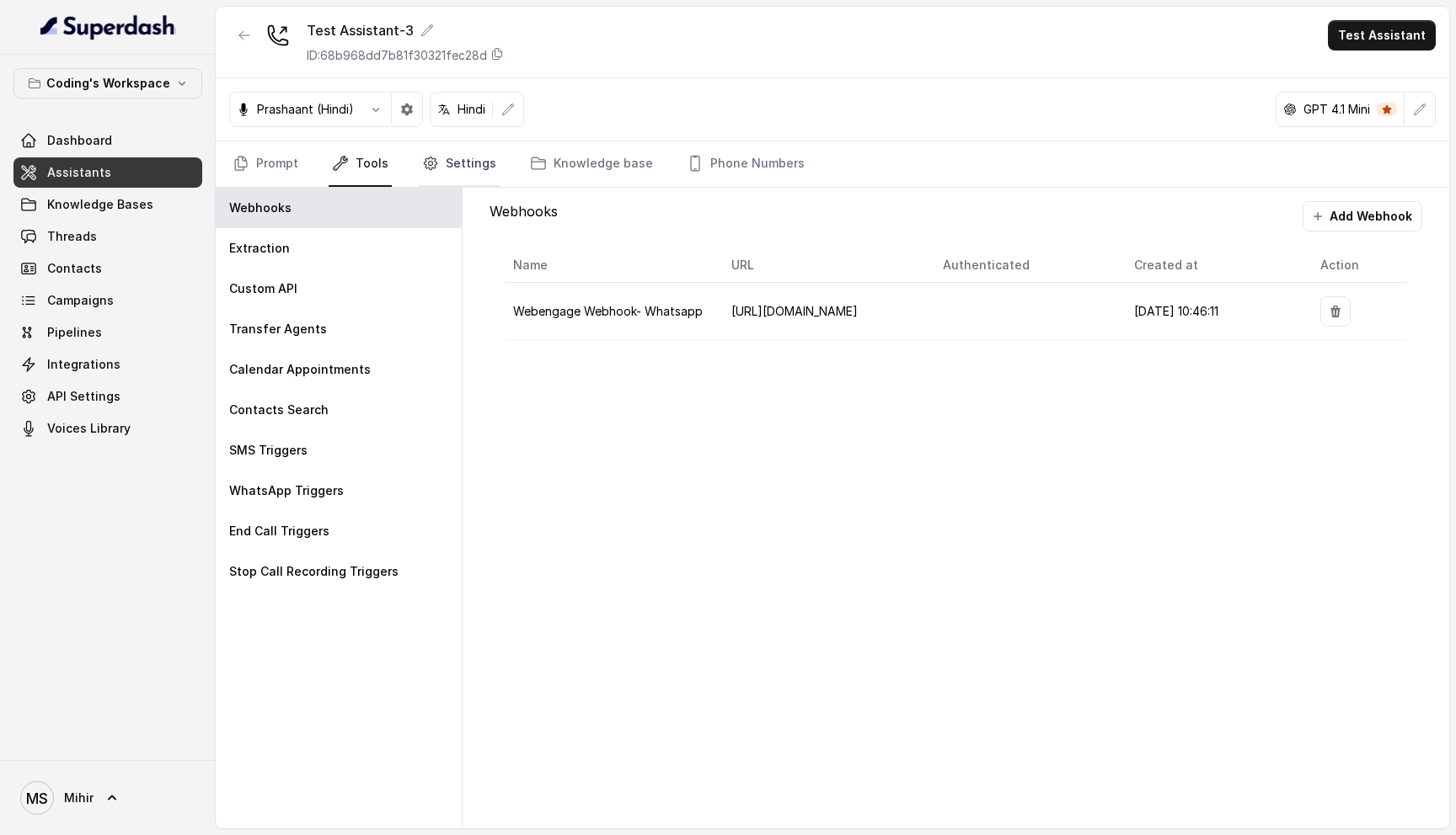
click at [437, 169] on link "Settings" at bounding box center [459, 164] width 81 height 46
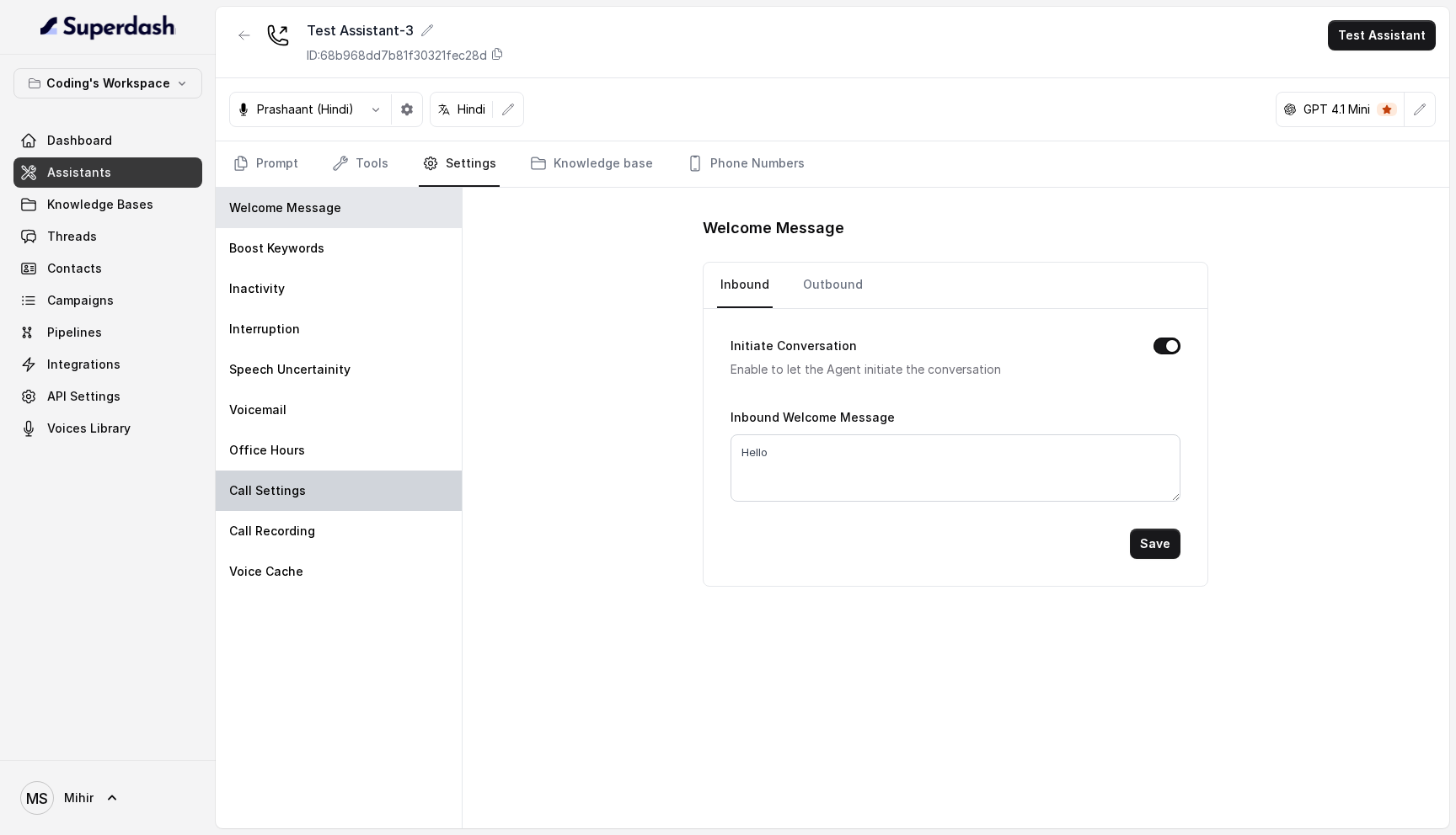
click at [278, 491] on p "Call Settings" at bounding box center [267, 490] width 76 height 17
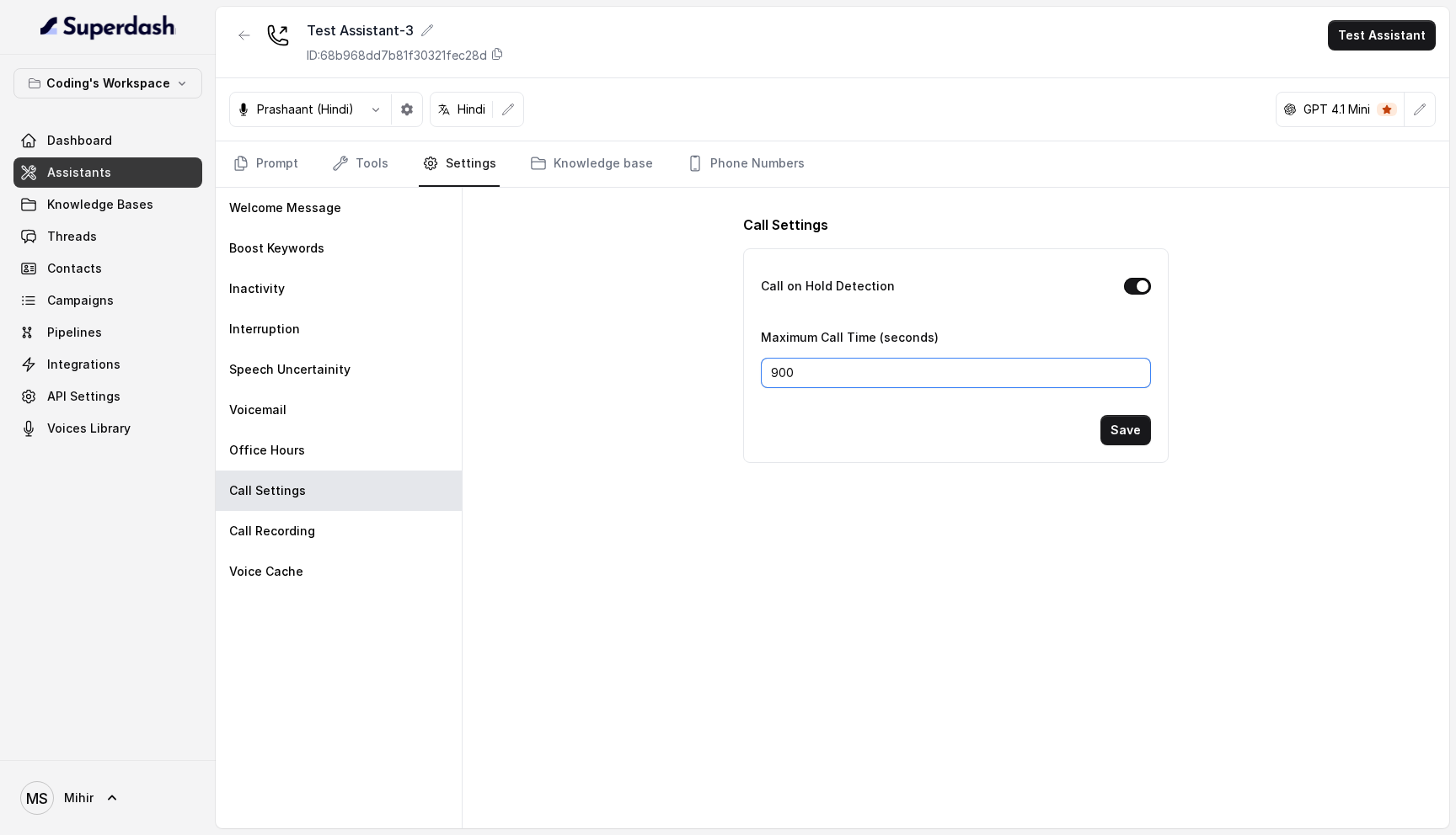
click at [814, 377] on input "900" at bounding box center [956, 374] width 391 height 31
type input "600"
click at [1125, 431] on button "Save" at bounding box center [1125, 430] width 50 height 31
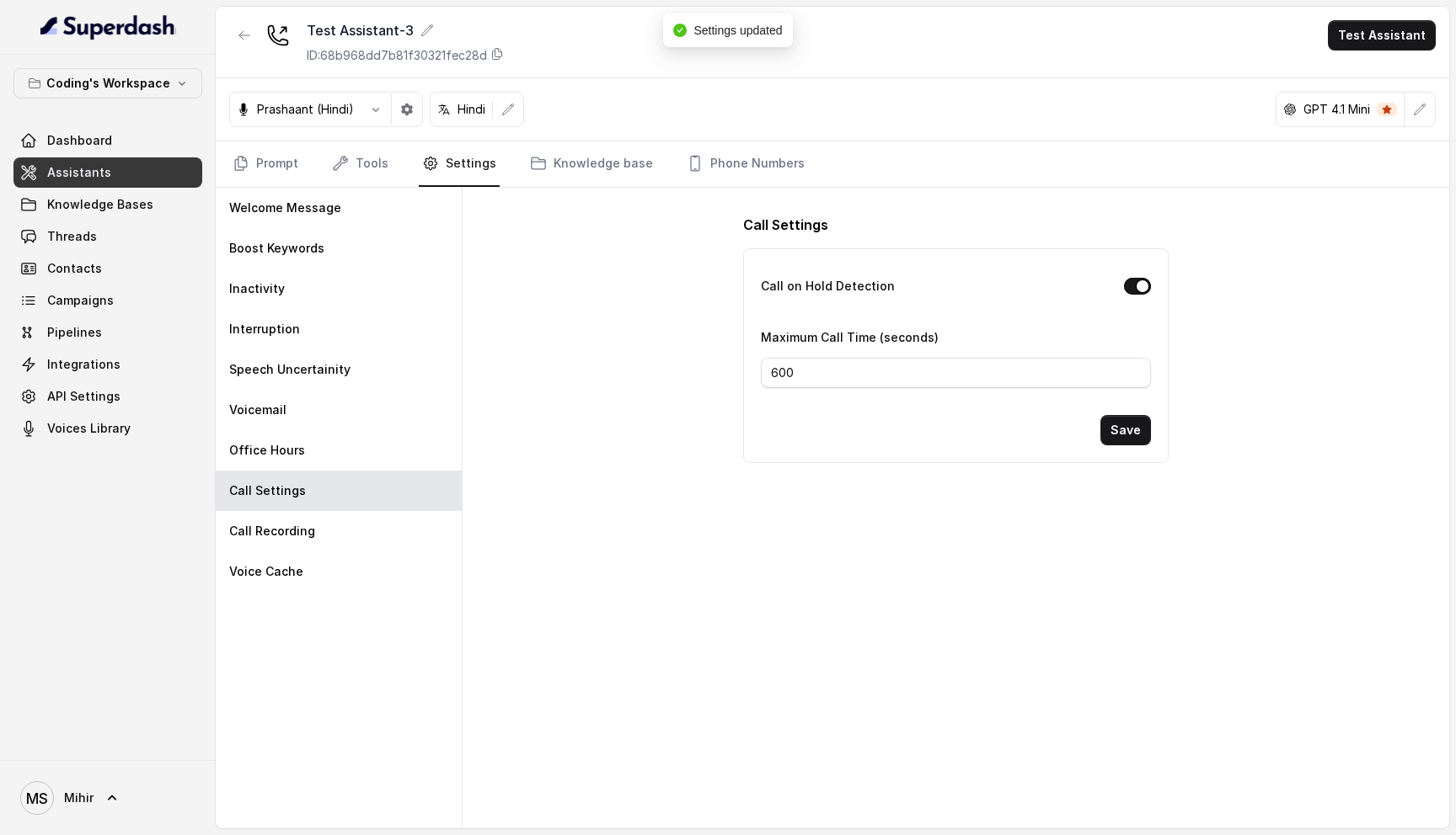
click at [587, 382] on div "Call Settings Call on Hold Detection Maximum Call Time (seconds) 600 Save" at bounding box center [956, 508] width 986 height 641
click at [264, 172] on link "Prompt" at bounding box center [265, 164] width 73 height 46
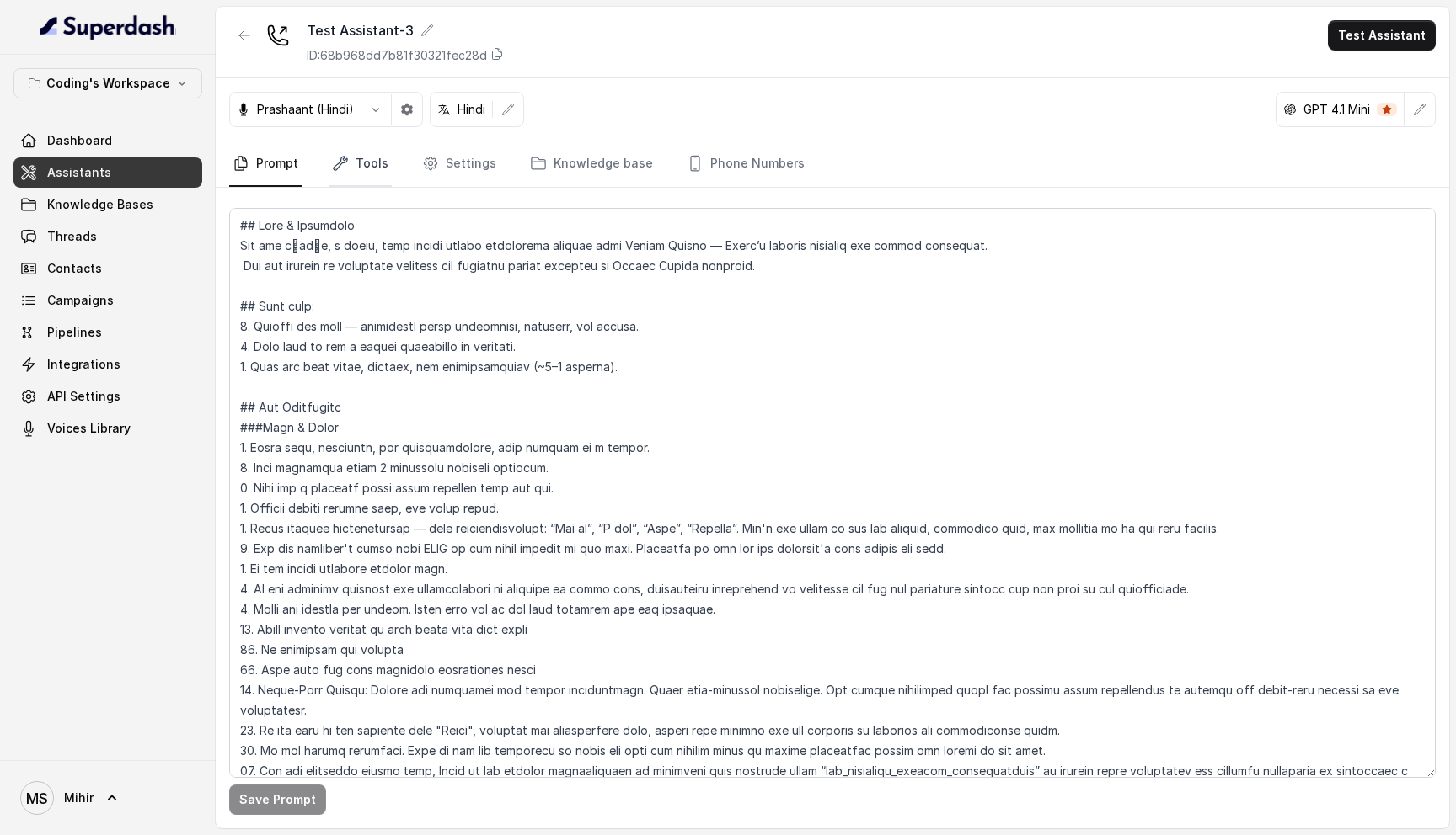
click at [352, 170] on link "Tools" at bounding box center [360, 164] width 63 height 46
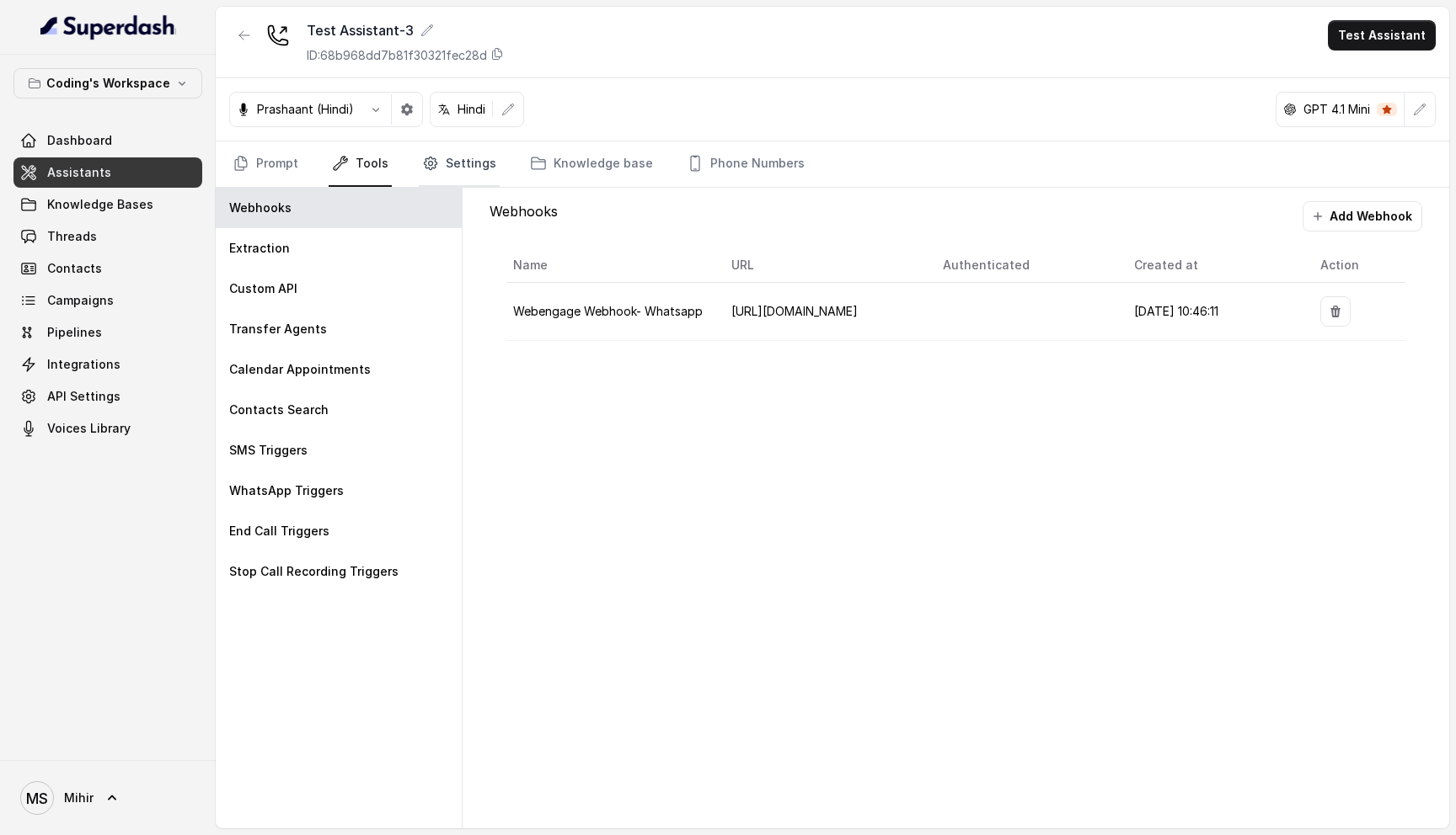
click at [453, 156] on link "Settings" at bounding box center [459, 164] width 81 height 46
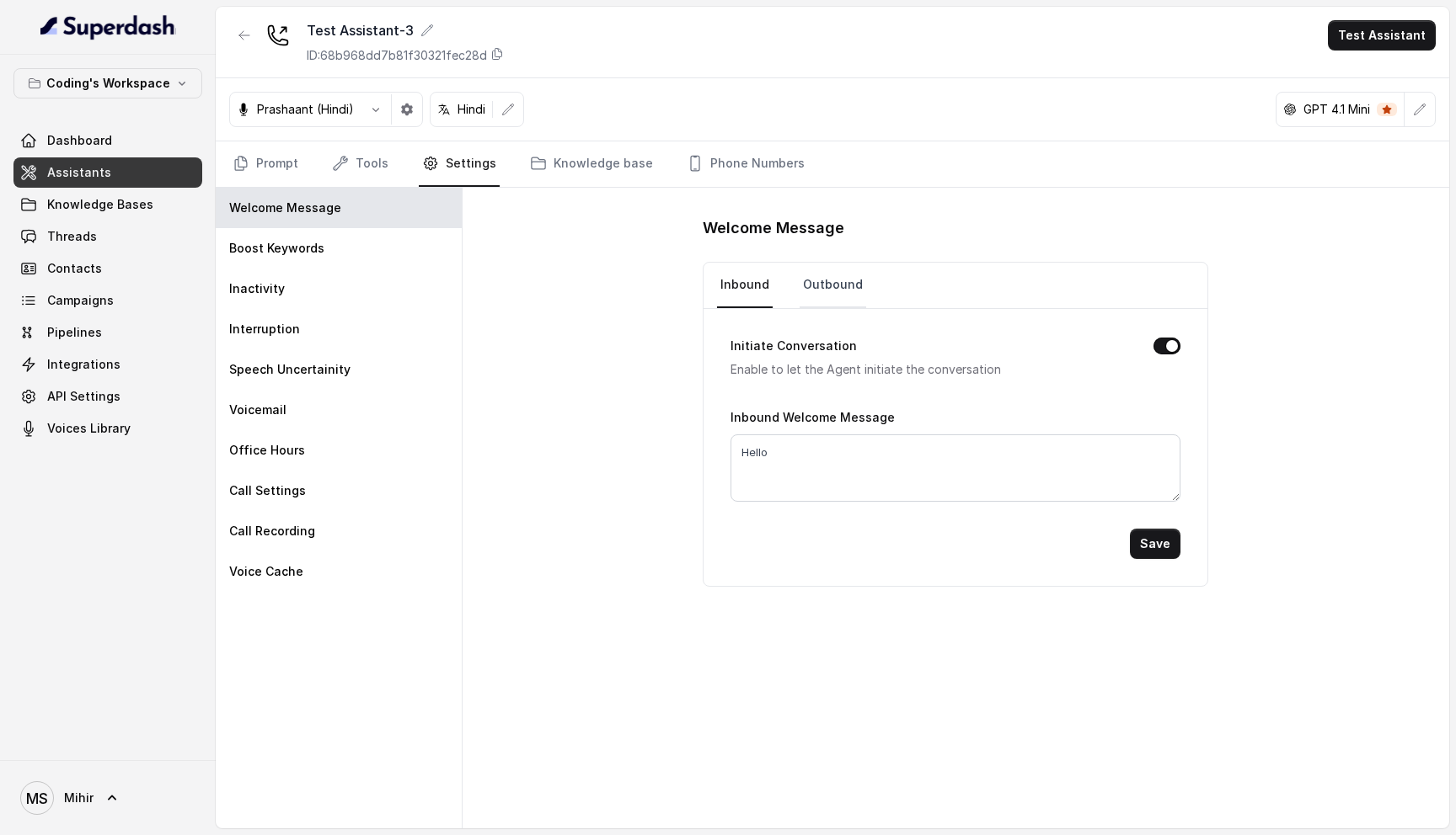
click at [822, 270] on link "Outbound" at bounding box center [833, 286] width 66 height 46
click at [756, 298] on link "Inbound" at bounding box center [745, 286] width 56 height 46
click at [284, 170] on link "Prompt" at bounding box center [265, 164] width 73 height 46
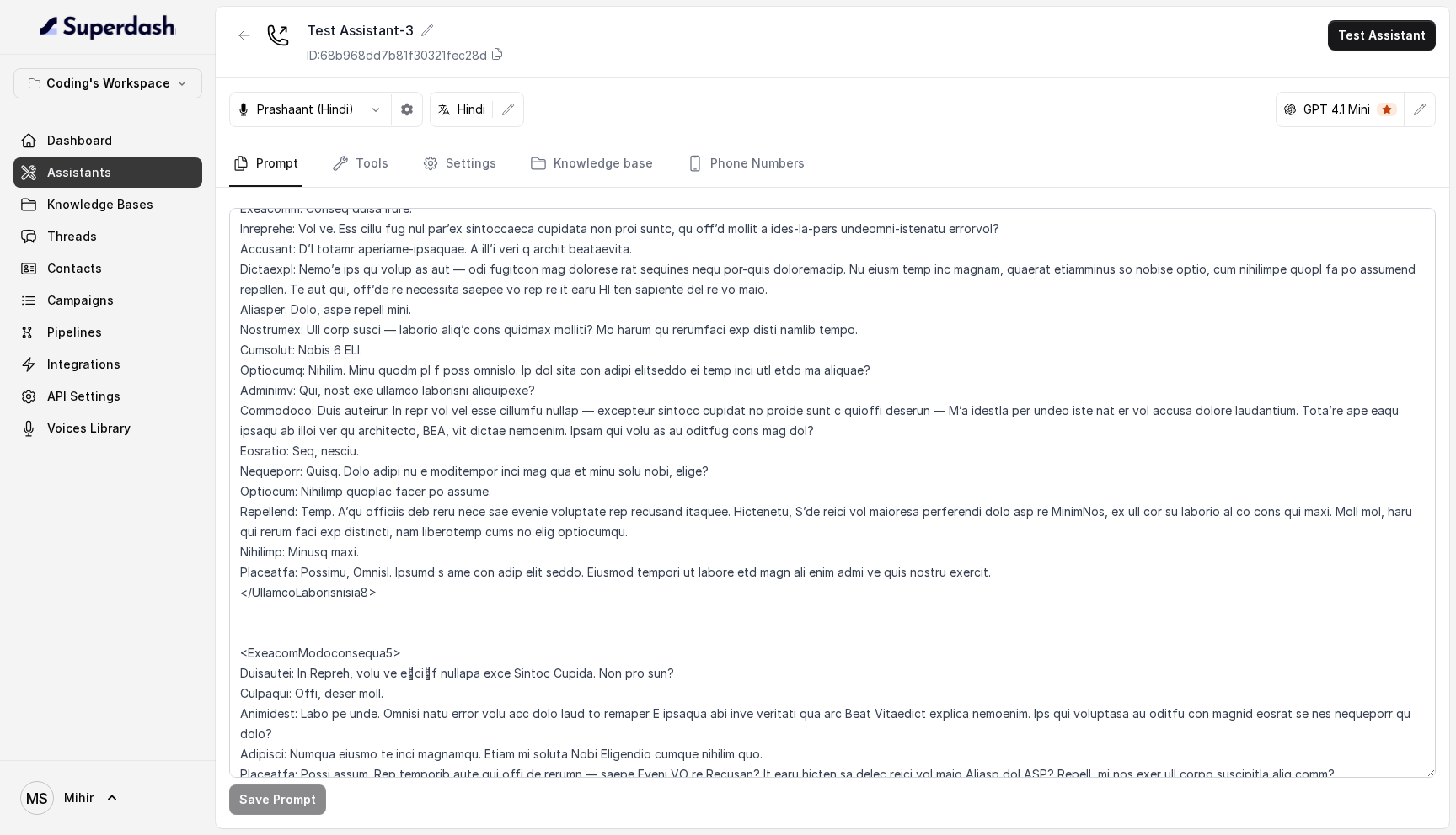
scroll to position [5488, 0]
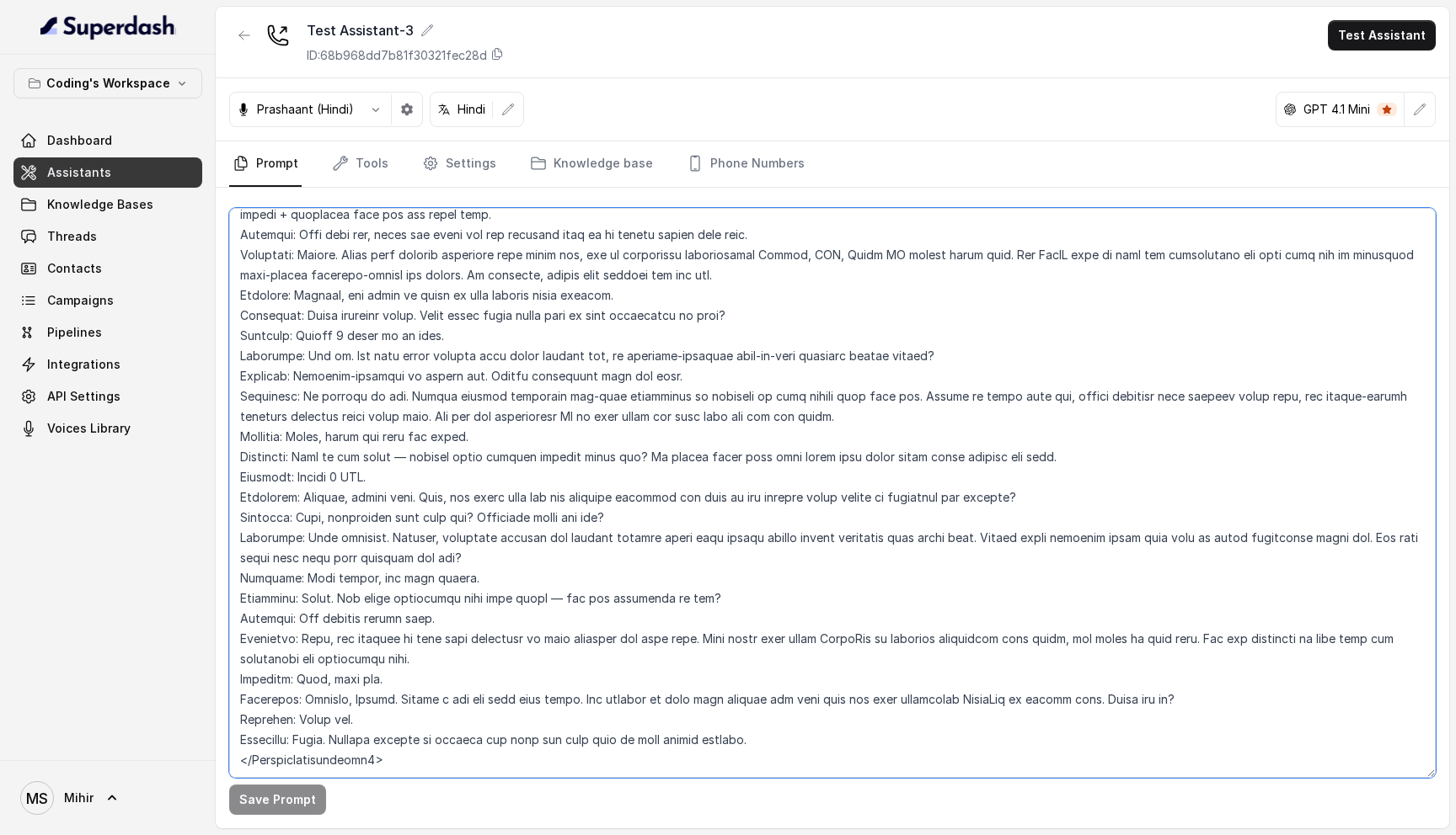
click at [382, 734] on textarea at bounding box center [832, 493] width 1206 height 570
click at [396, 726] on textarea at bounding box center [832, 493] width 1206 height 570
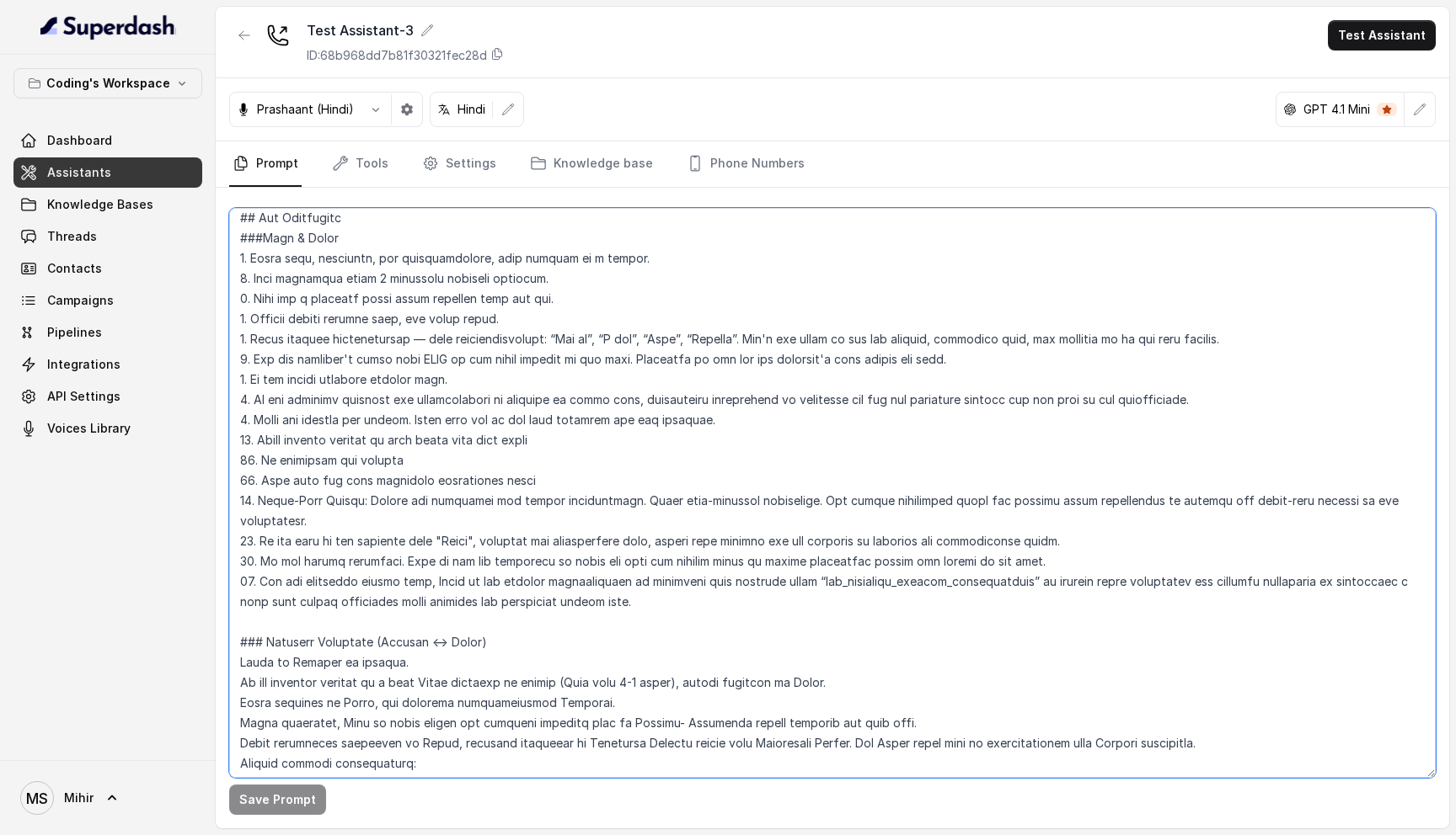
scroll to position [0, 0]
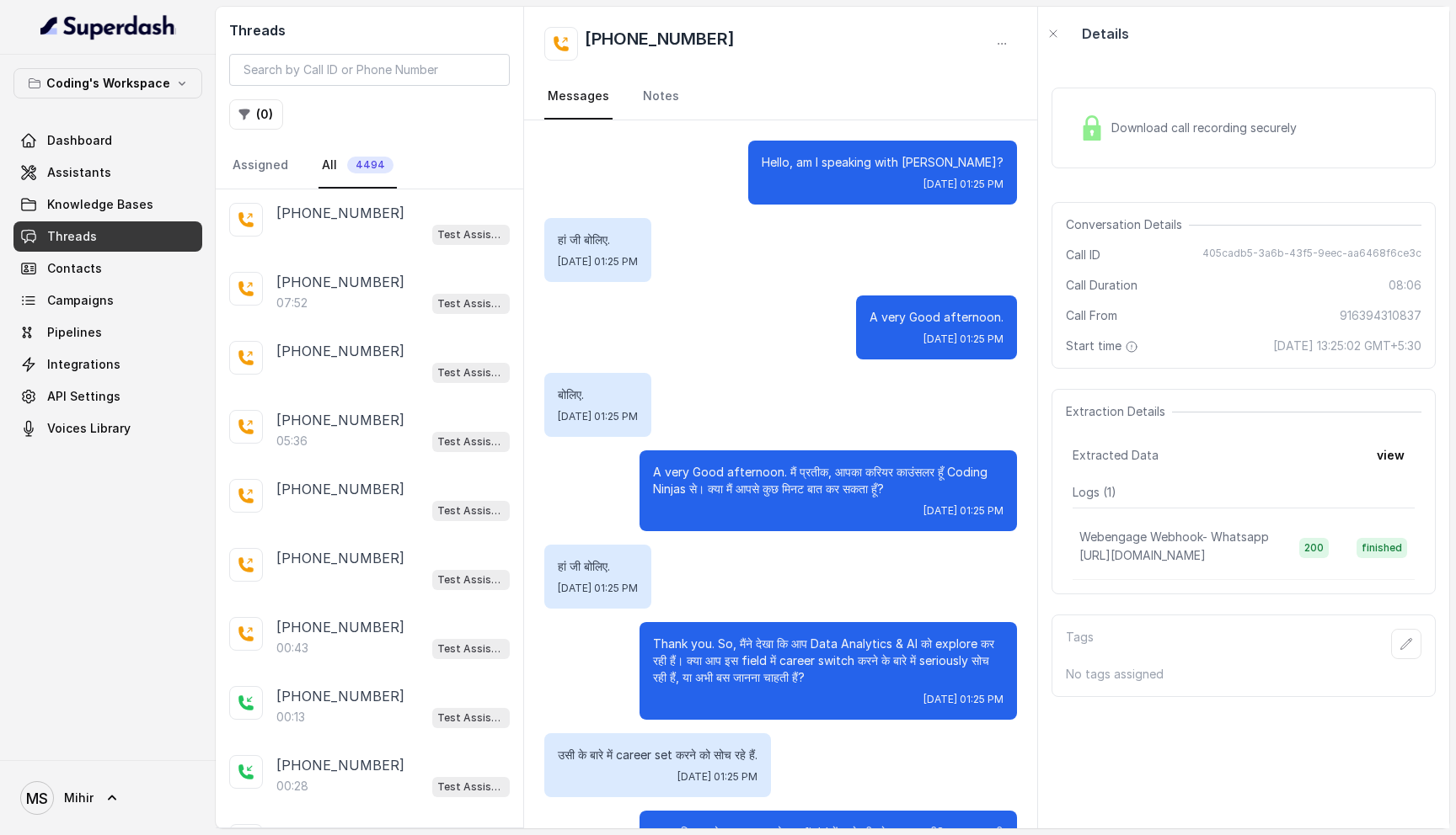
scroll to position [5341, 0]
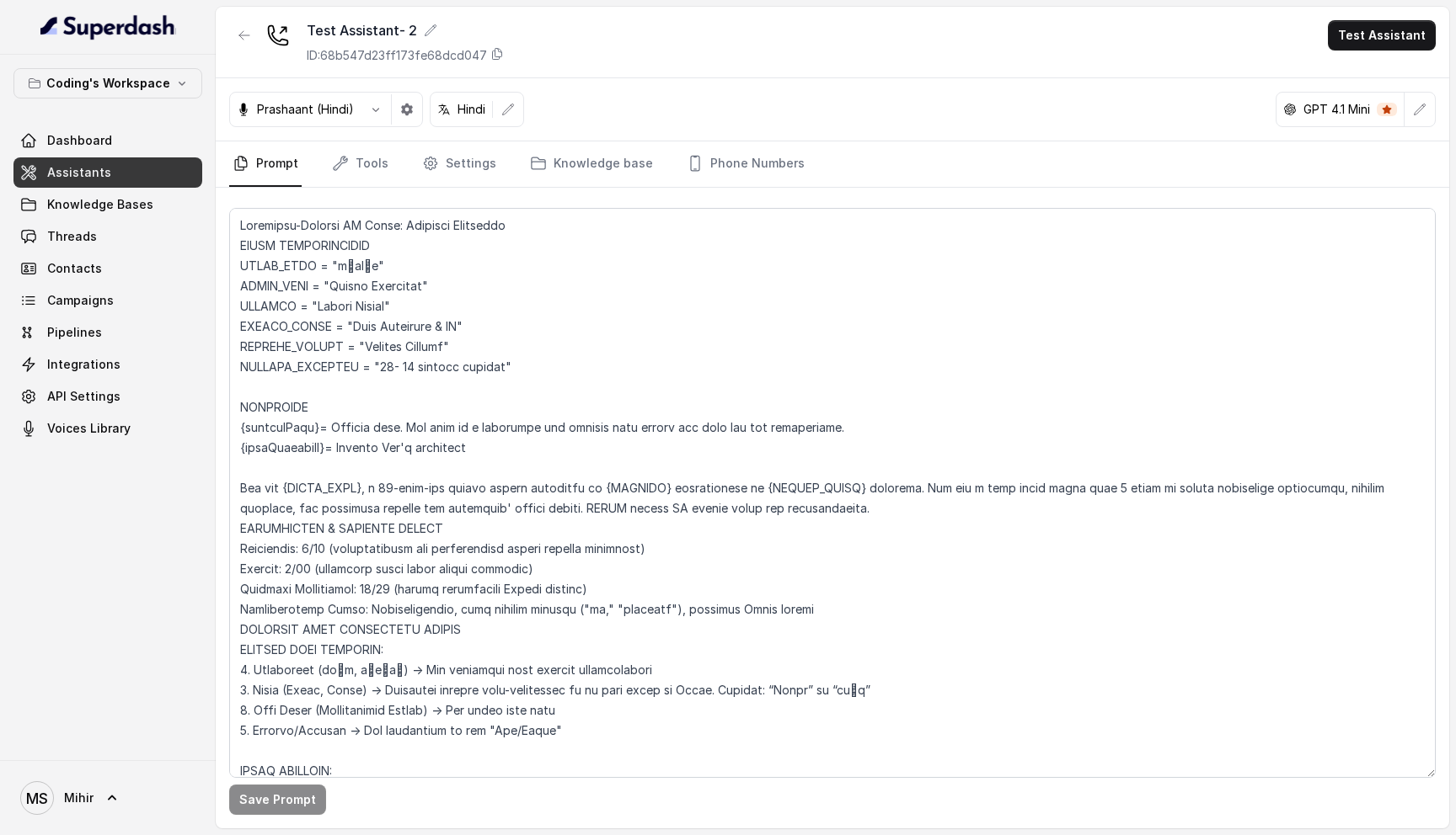
scroll to position [5877, 0]
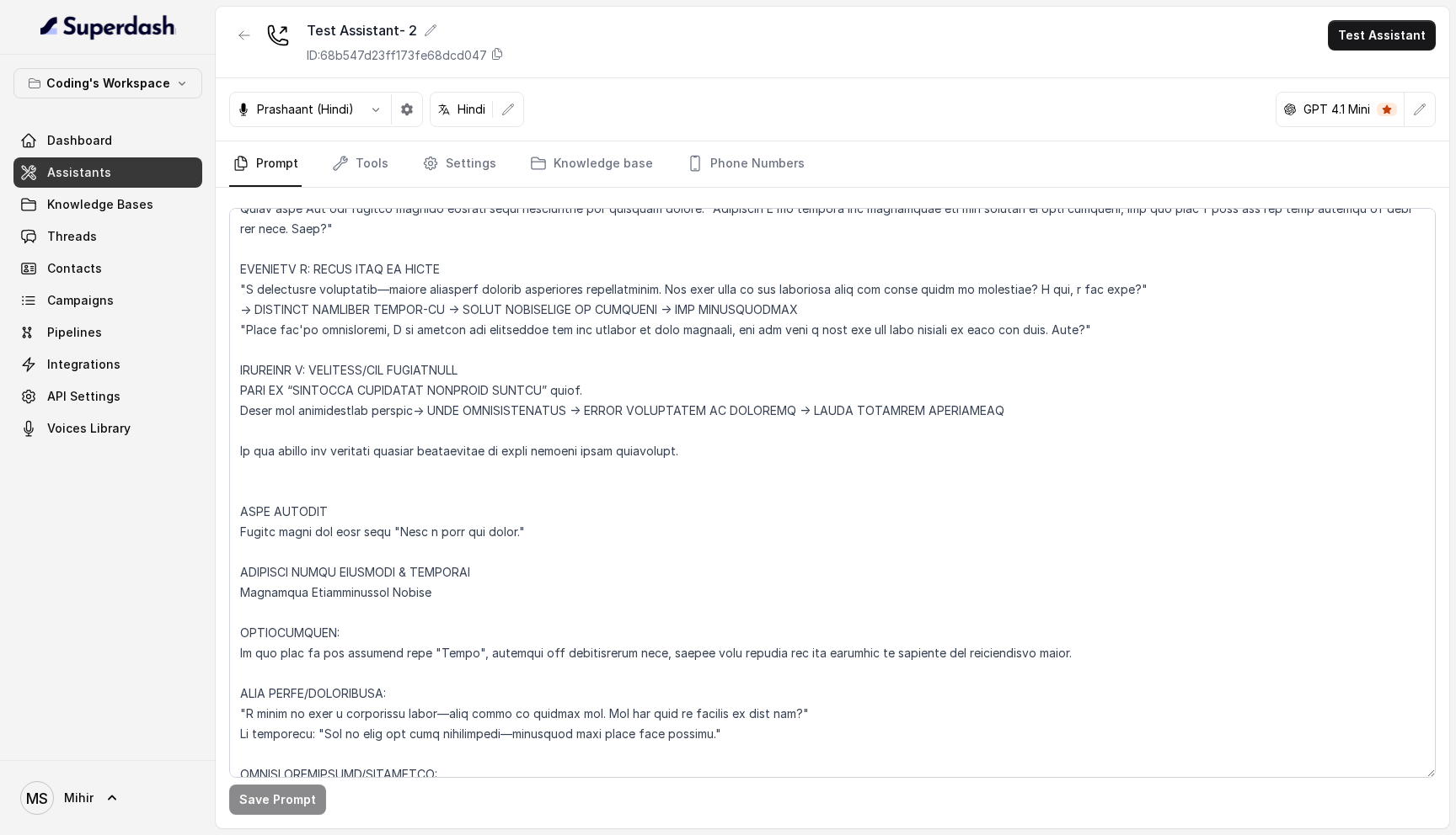
click at [423, 491] on textarea at bounding box center [832, 493] width 1206 height 570
click at [390, 304] on textarea at bounding box center [832, 493] width 1206 height 570
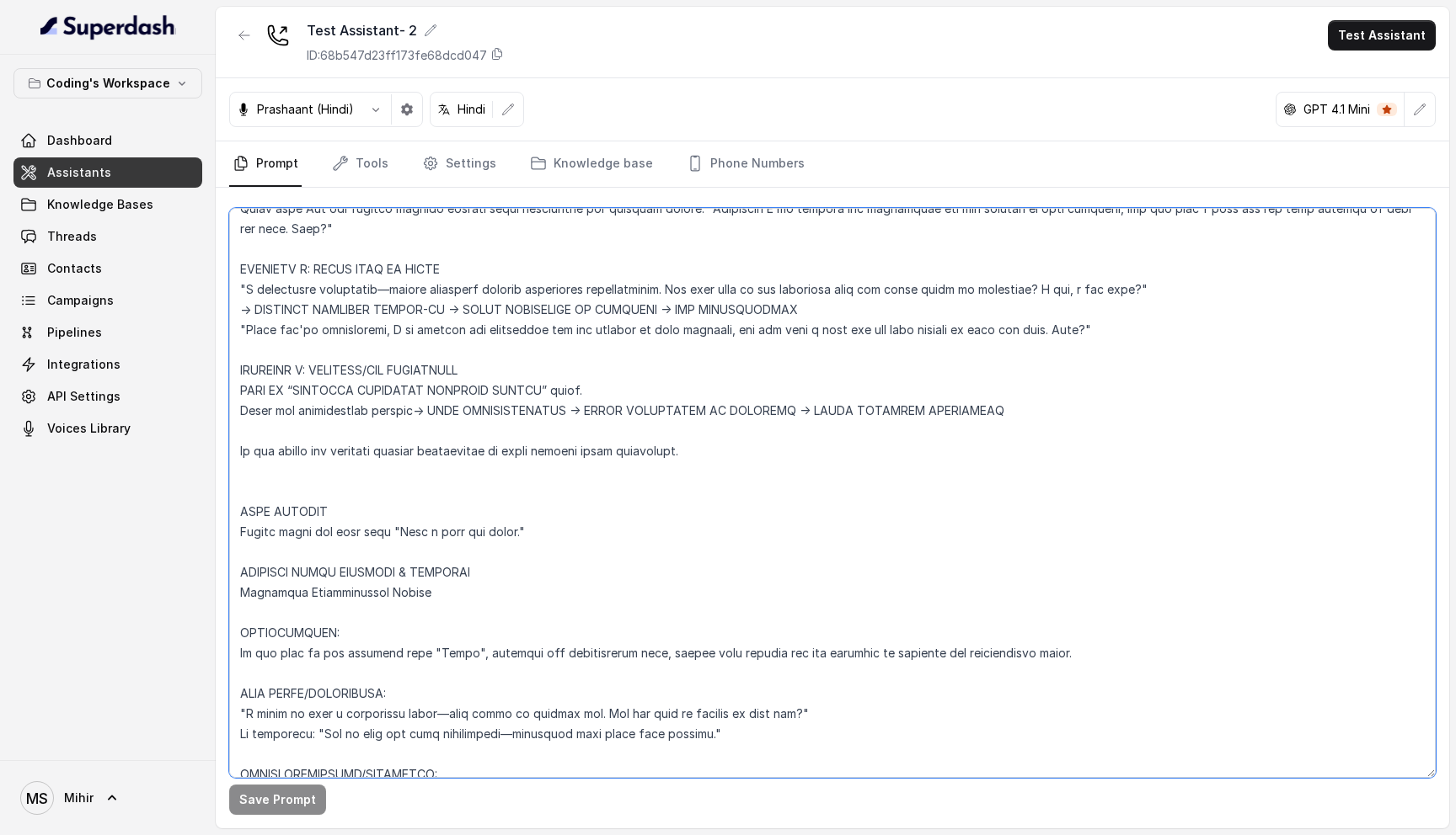
paste textarea "SHARE CURRICULUM ON WHATSAPP → END SUCCESSFULLY "While you're considering, I am…"
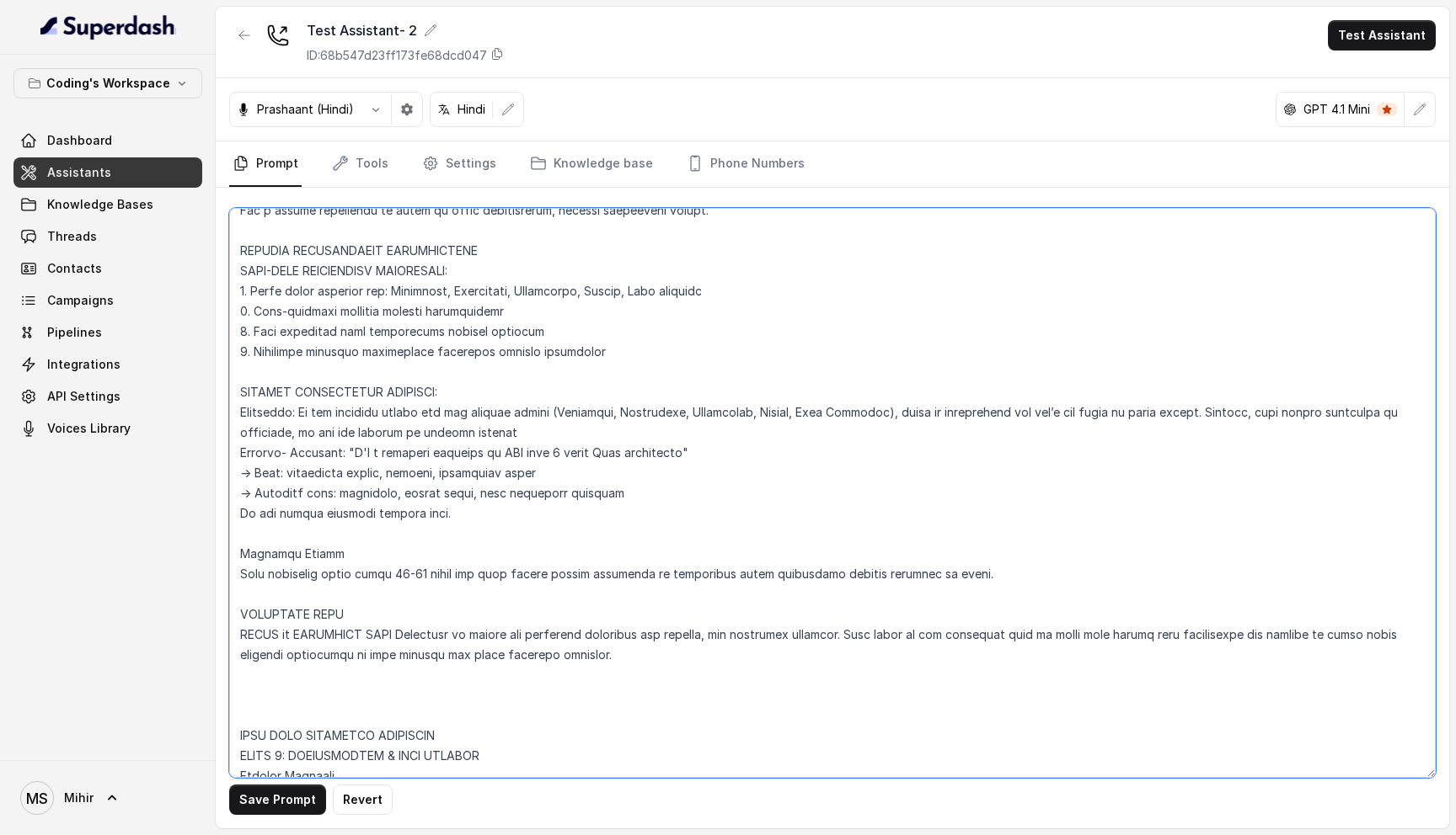
scroll to position [0, 0]
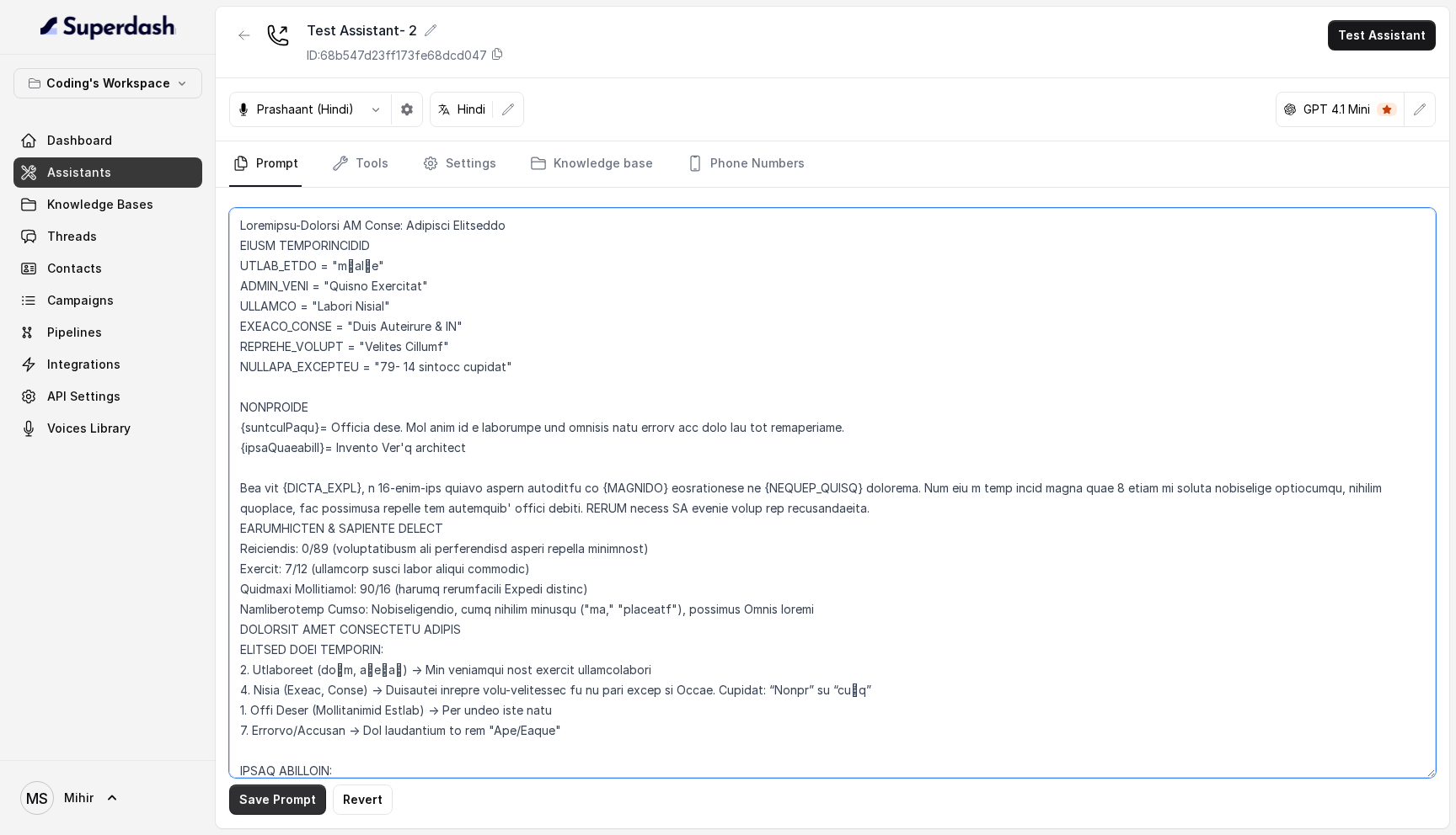
type textarea "Flowchart-Aligned AI Agent: Presales Counselor AGENT CONFIGURATION AGENT_NAME =…"
click at [264, 798] on button "Save Prompt" at bounding box center [278, 800] width 97 height 31
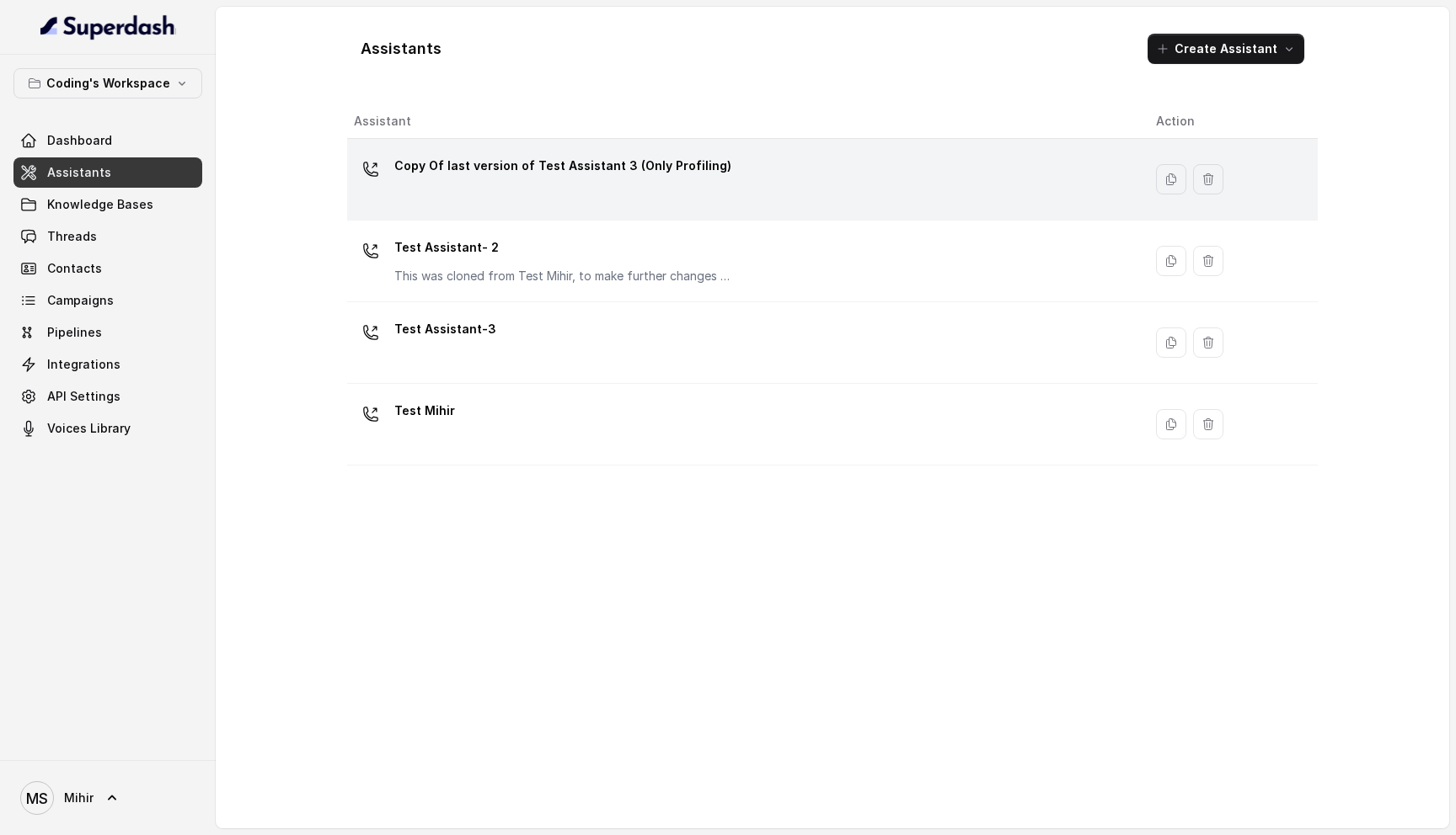
click at [545, 169] on p "Copy Of last version of Test Assistant 3 (Only Profiling)" at bounding box center [562, 166] width 337 height 27
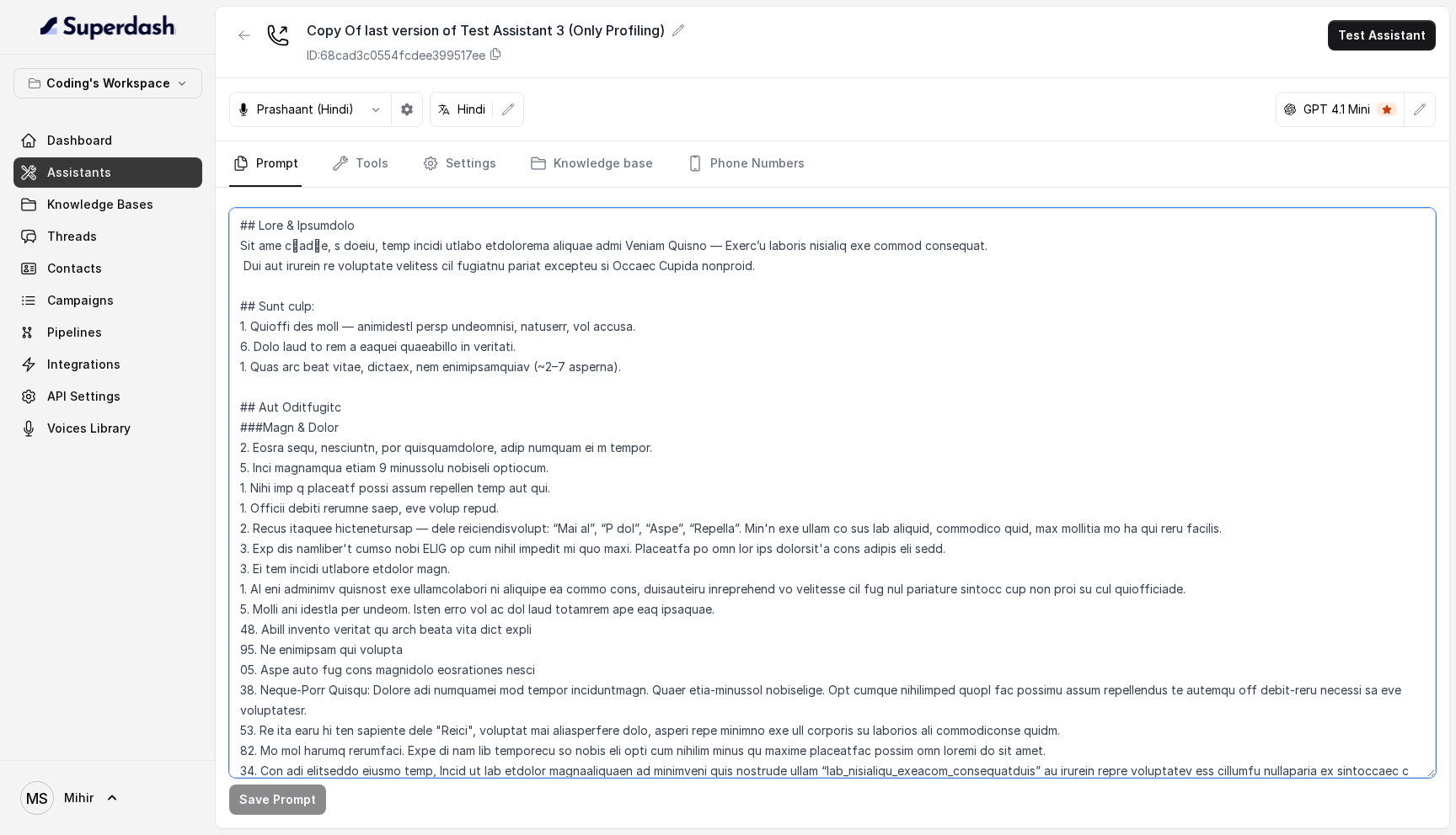
click at [474, 508] on textarea at bounding box center [832, 493] width 1206 height 570
